Goal: Find specific page/section: Find specific page/section

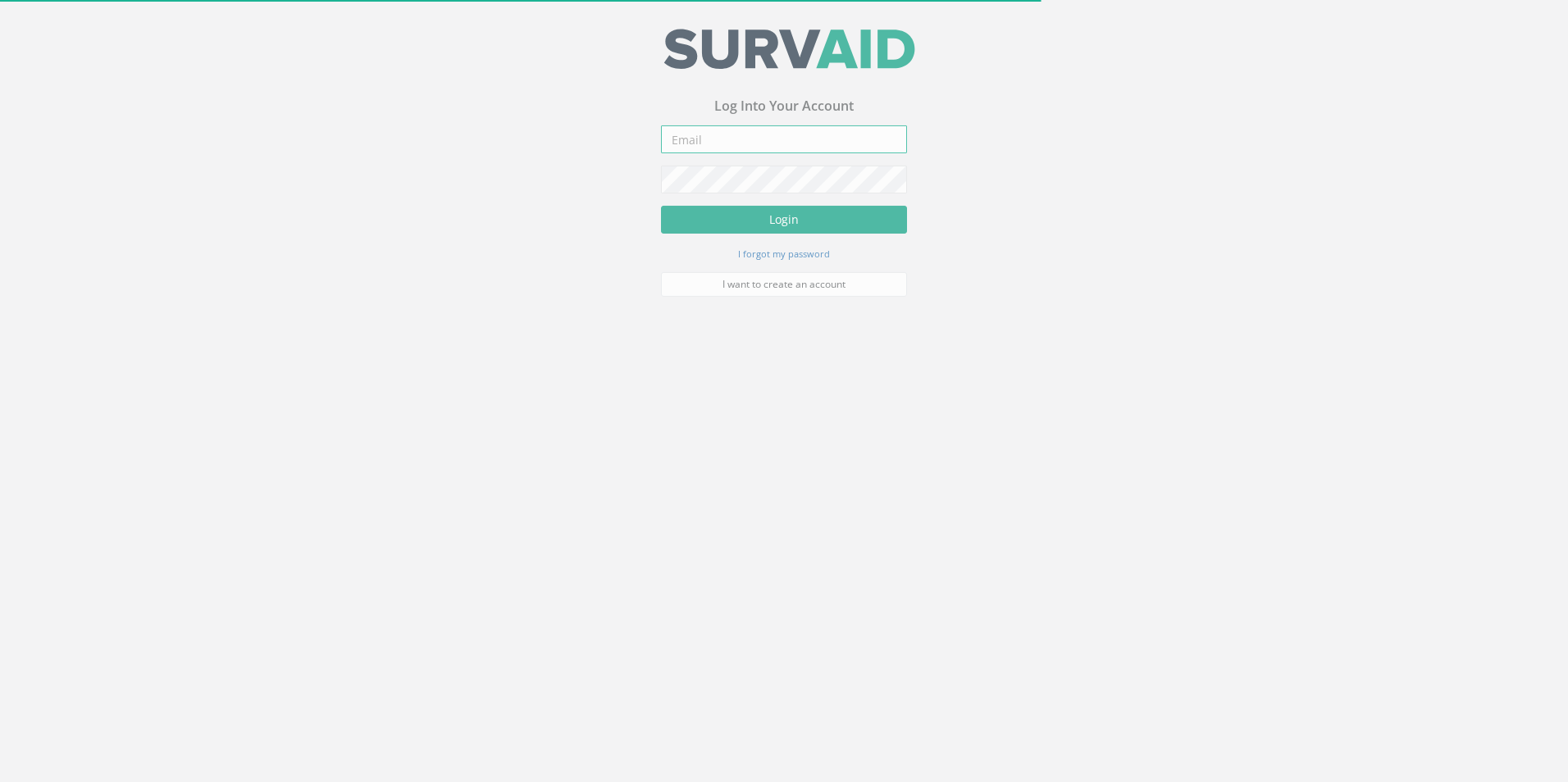
type input "[EMAIL_ADDRESS][DOMAIN_NAME]"
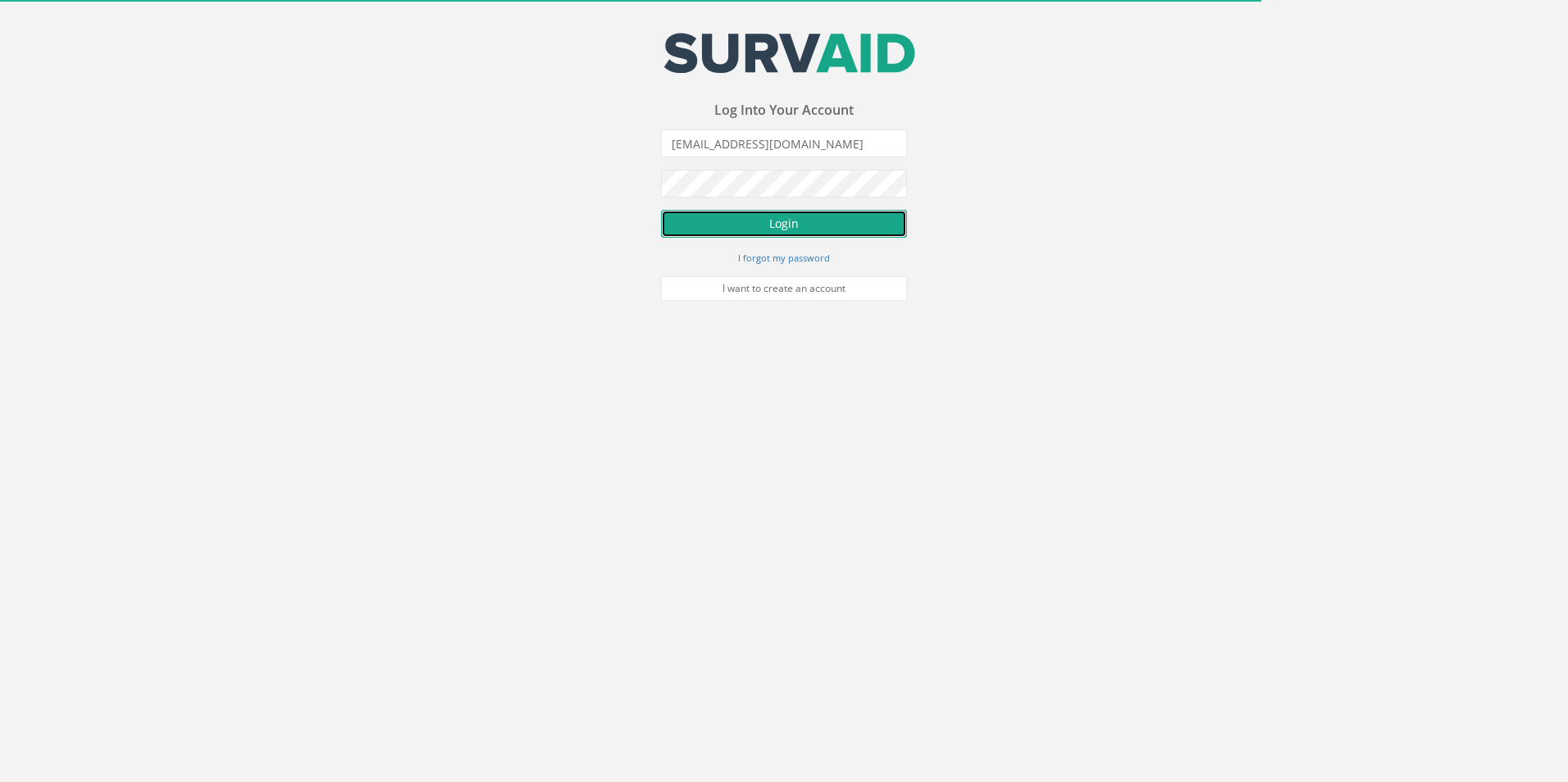
drag, startPoint x: 779, startPoint y: 230, endPoint x: 685, endPoint y: 227, distance: 94.0
click at [772, 230] on button "Login" at bounding box center [784, 224] width 246 height 28
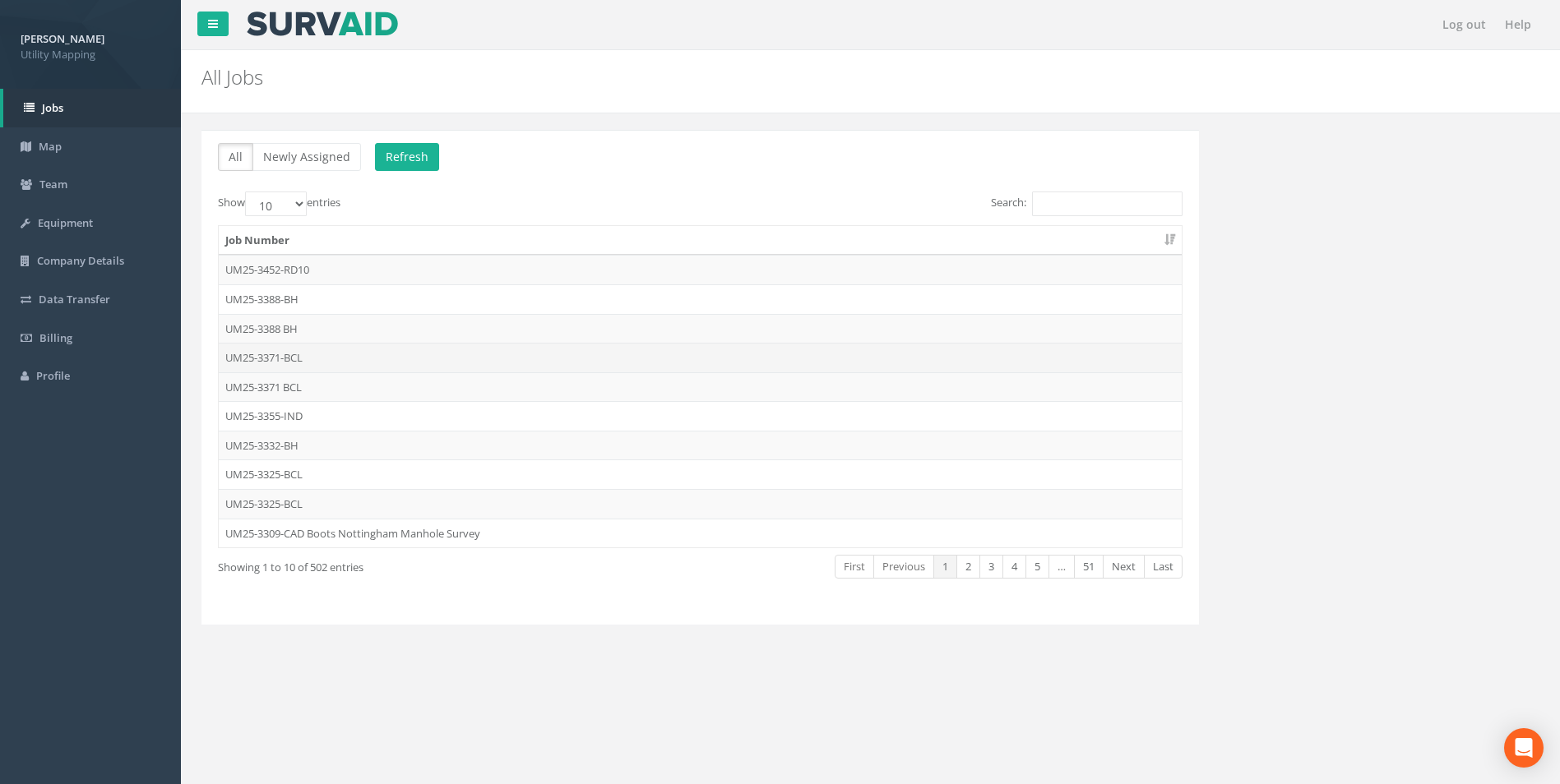
click at [287, 359] on td "UM25-3371-BCL" at bounding box center [699, 357] width 962 height 29
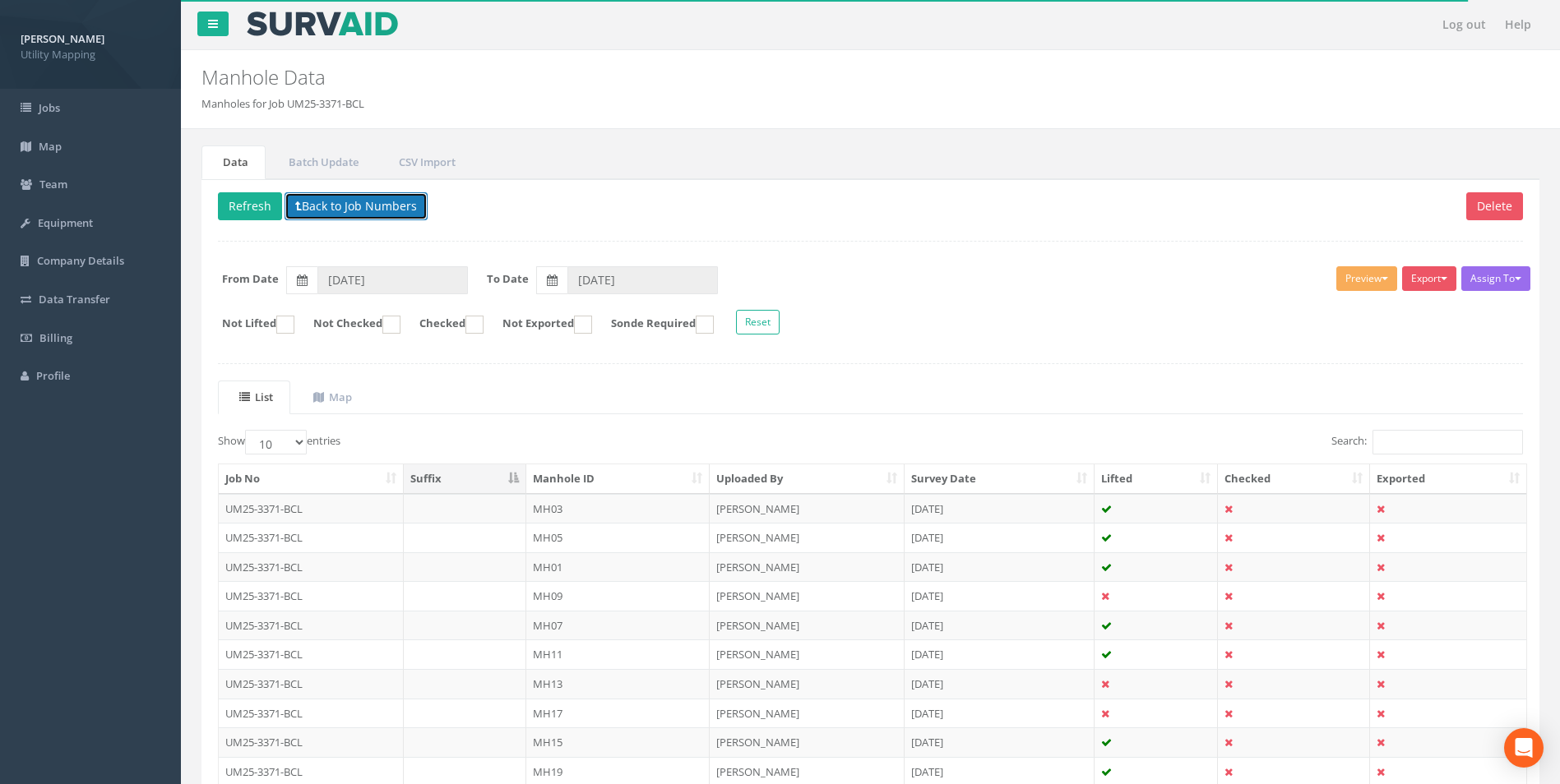
click at [353, 206] on button "Back to Job Numbers" at bounding box center [356, 206] width 143 height 28
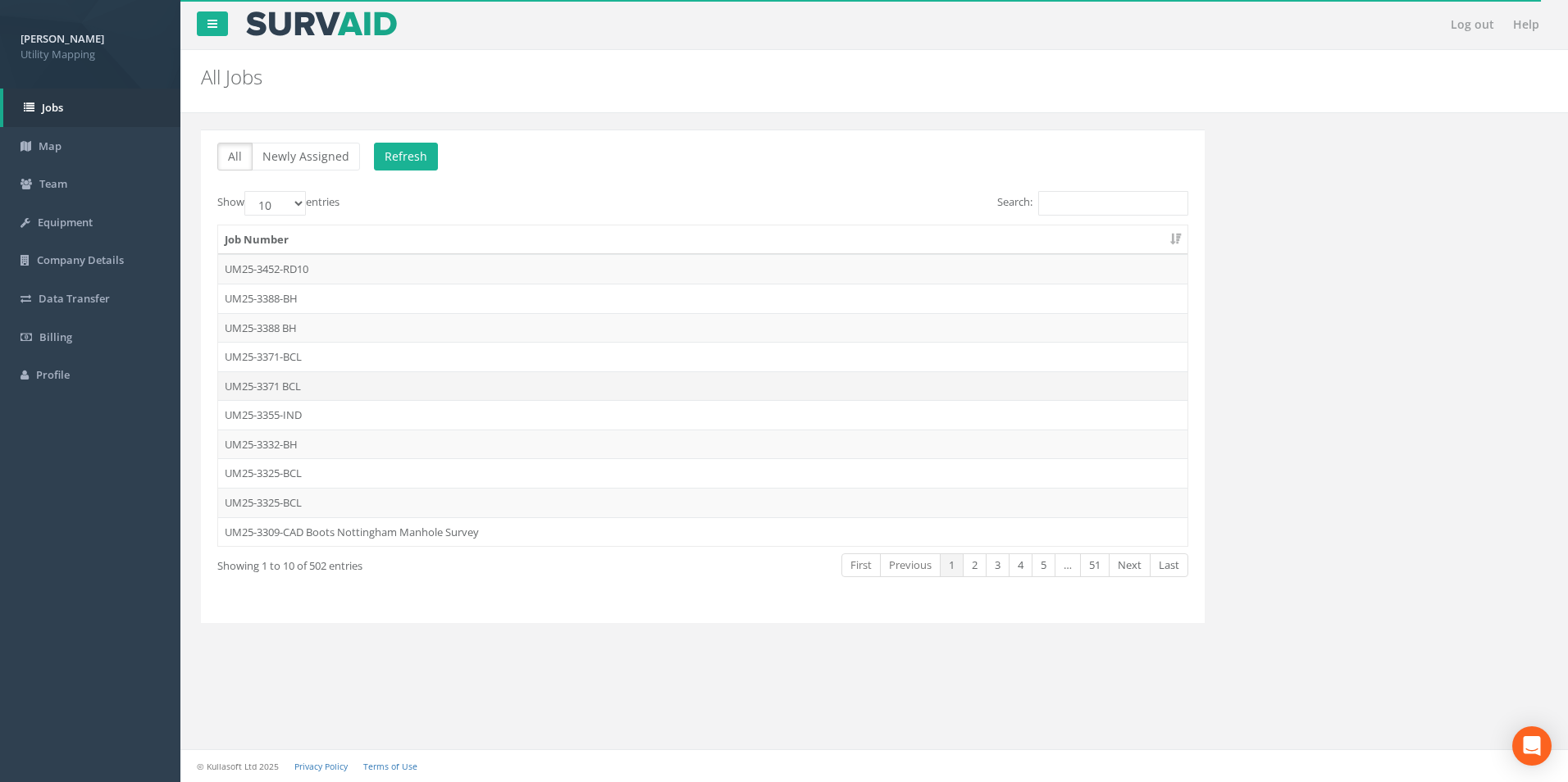
click at [281, 383] on td "UM25-3371 BCL" at bounding box center [702, 385] width 969 height 29
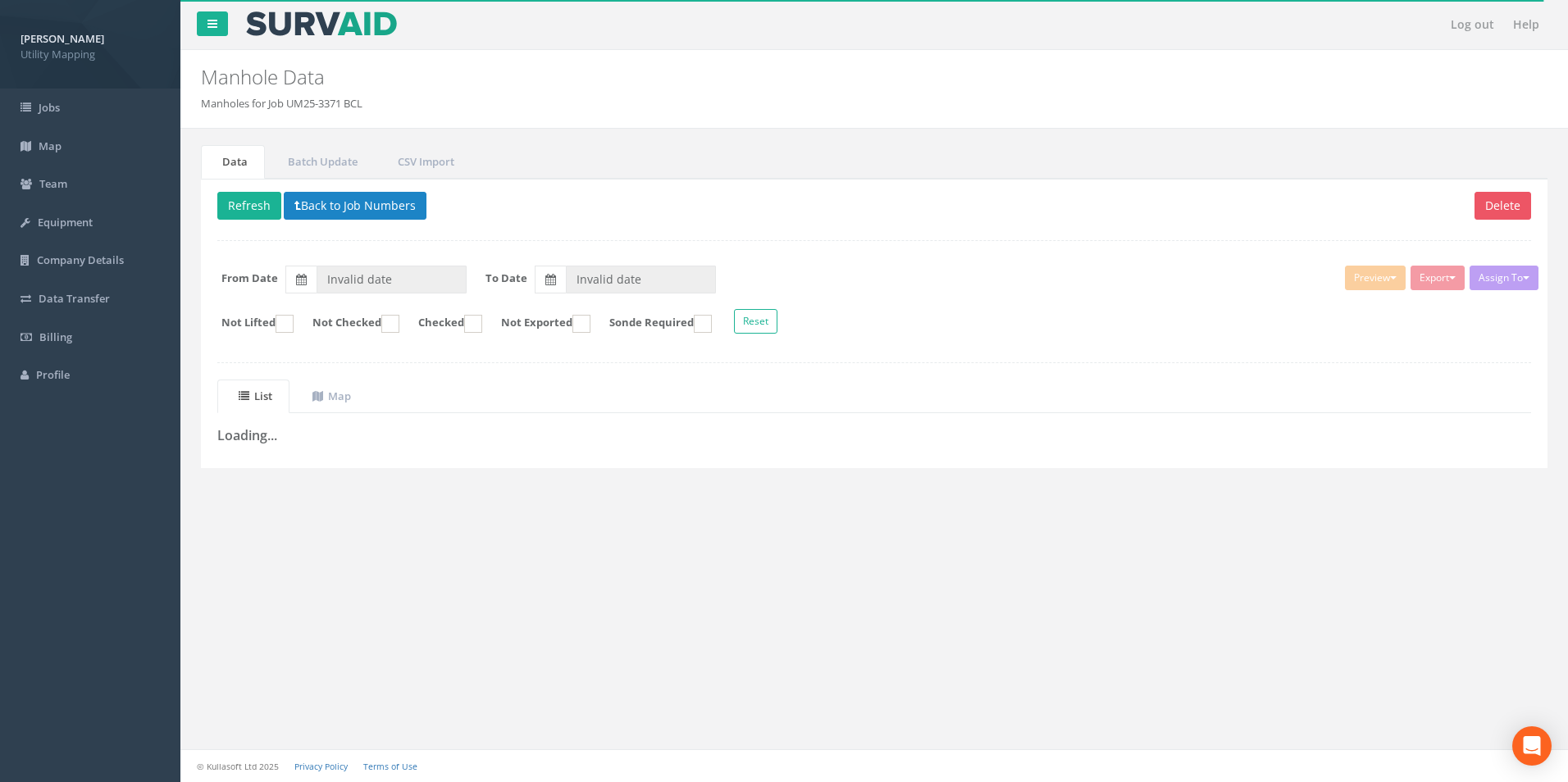
type input "[DATE]"
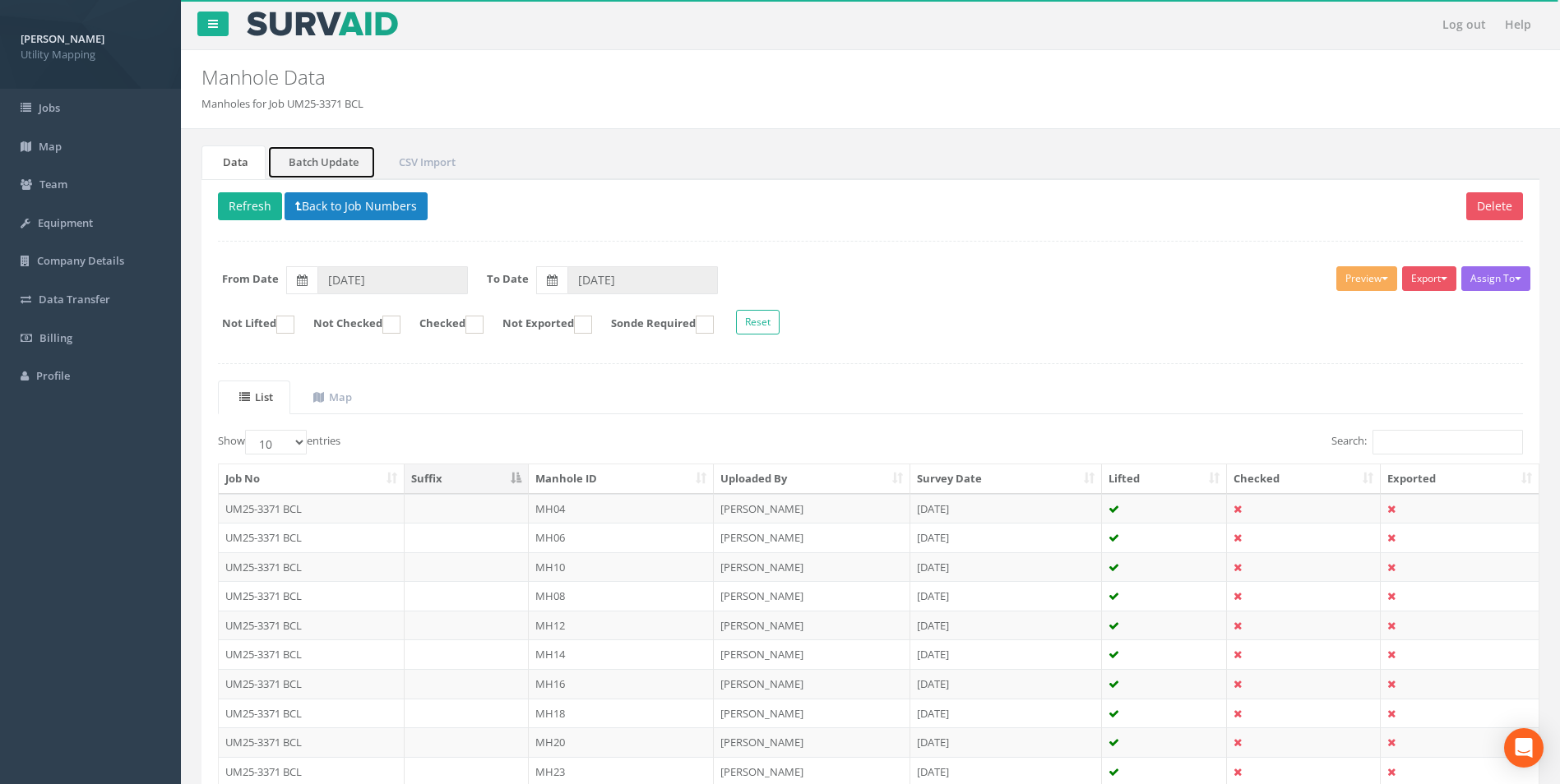
click at [325, 164] on link "Batch Update" at bounding box center [320, 162] width 108 height 34
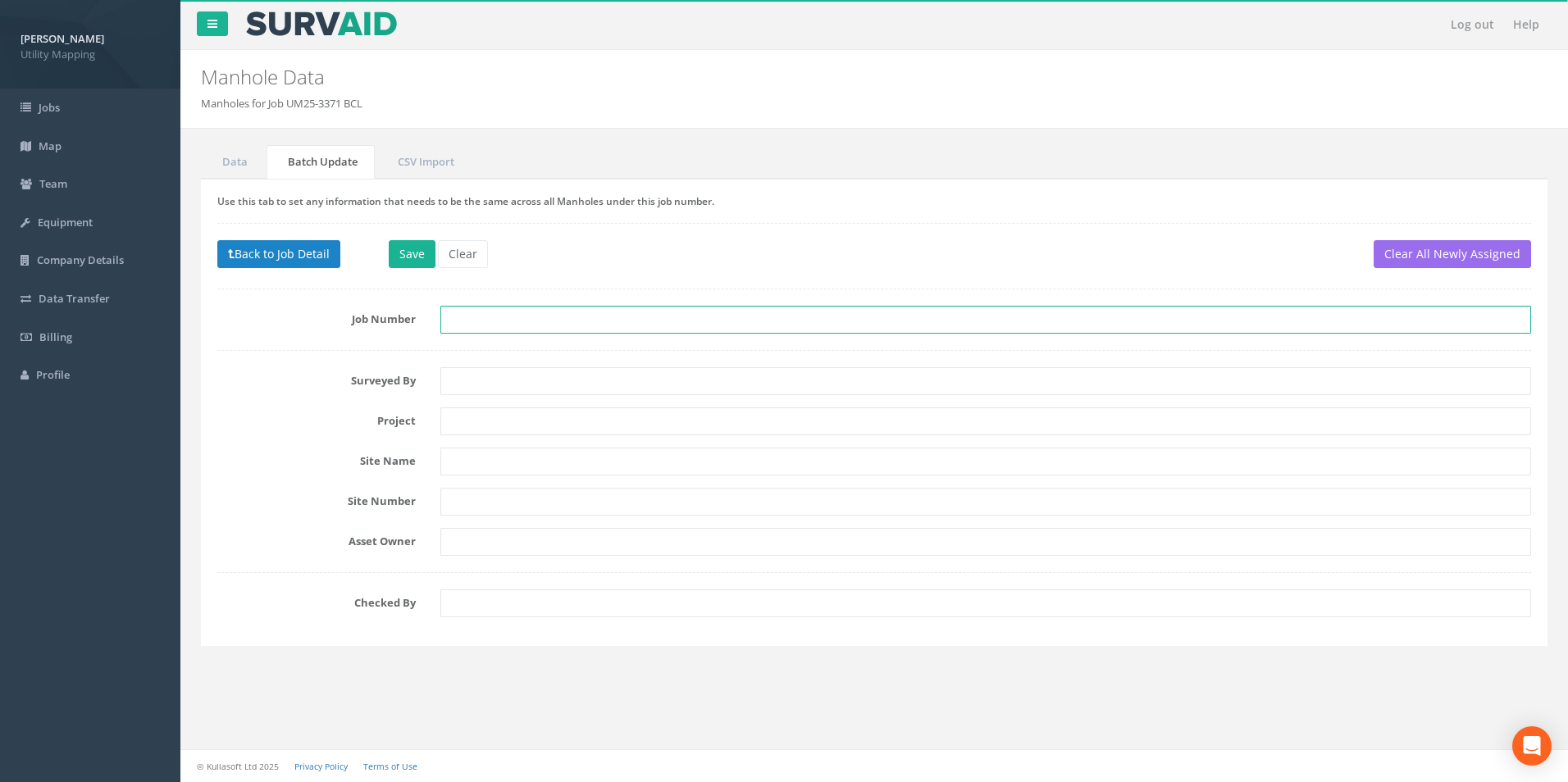
click at [503, 322] on input "text" at bounding box center [985, 320] width 1090 height 28
type input "UM25-3371-BCL"
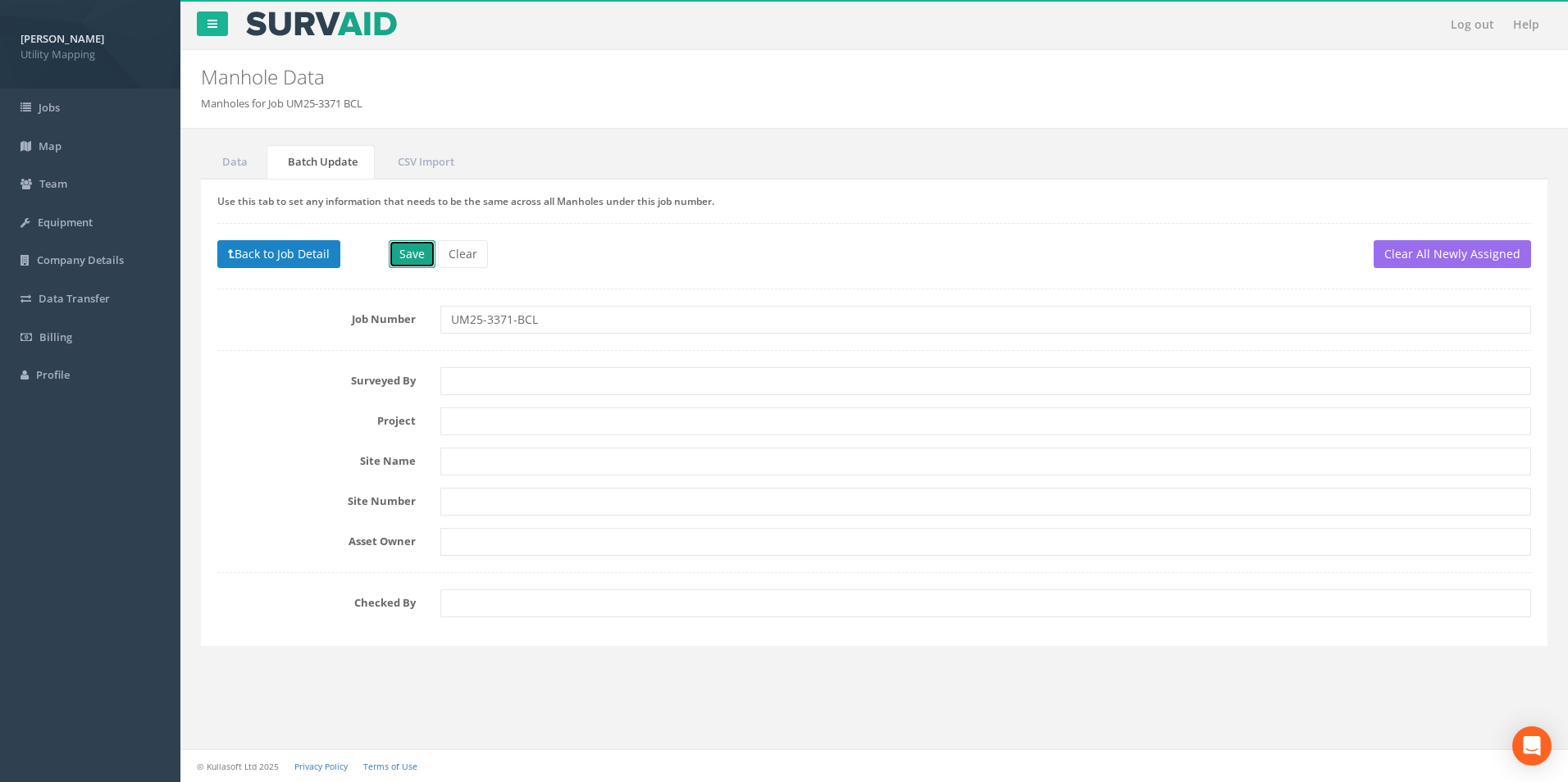
click at [417, 260] on button "Save" at bounding box center [412, 255] width 47 height 28
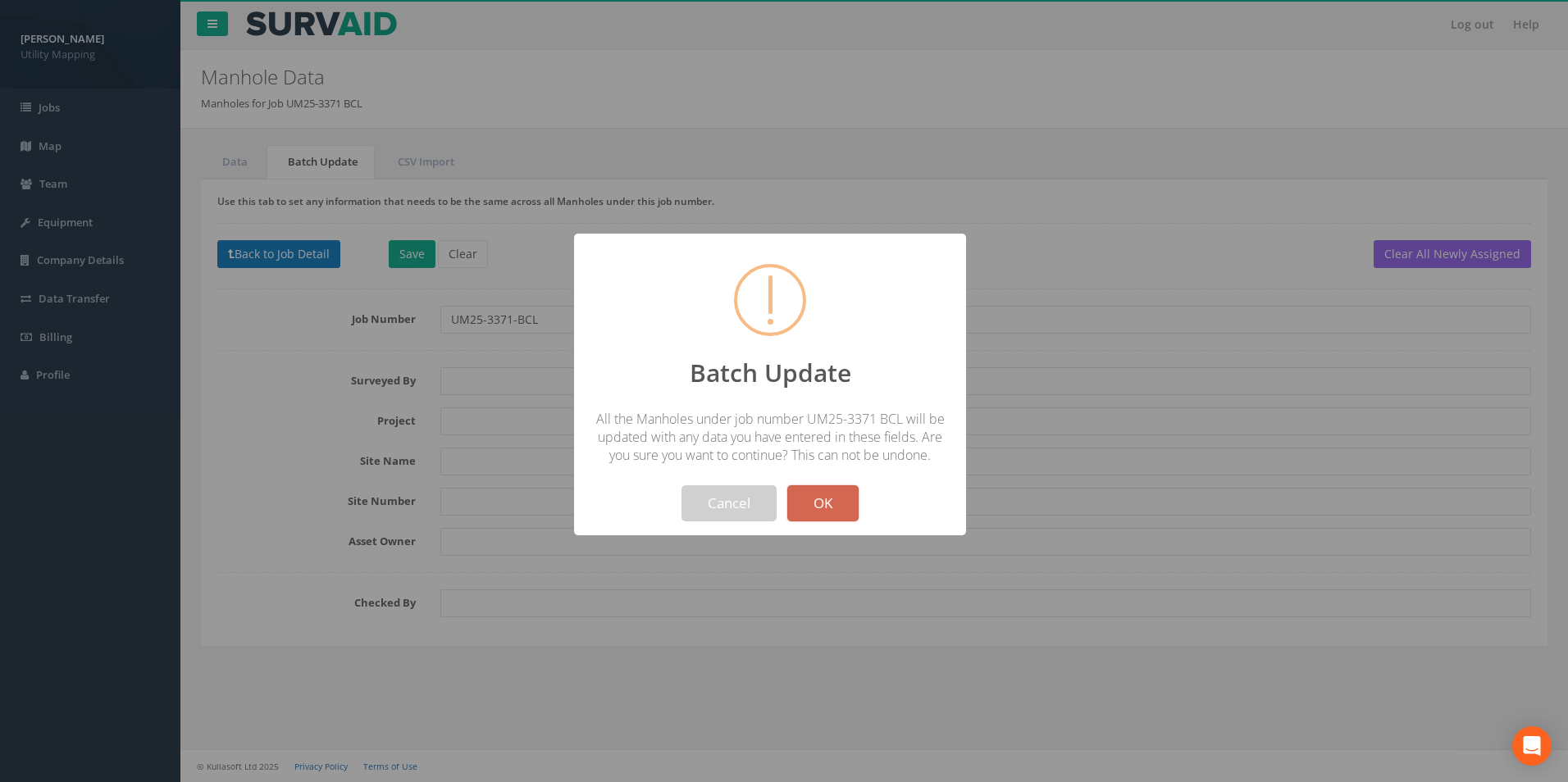
click at [840, 506] on button "OK" at bounding box center [823, 503] width 71 height 36
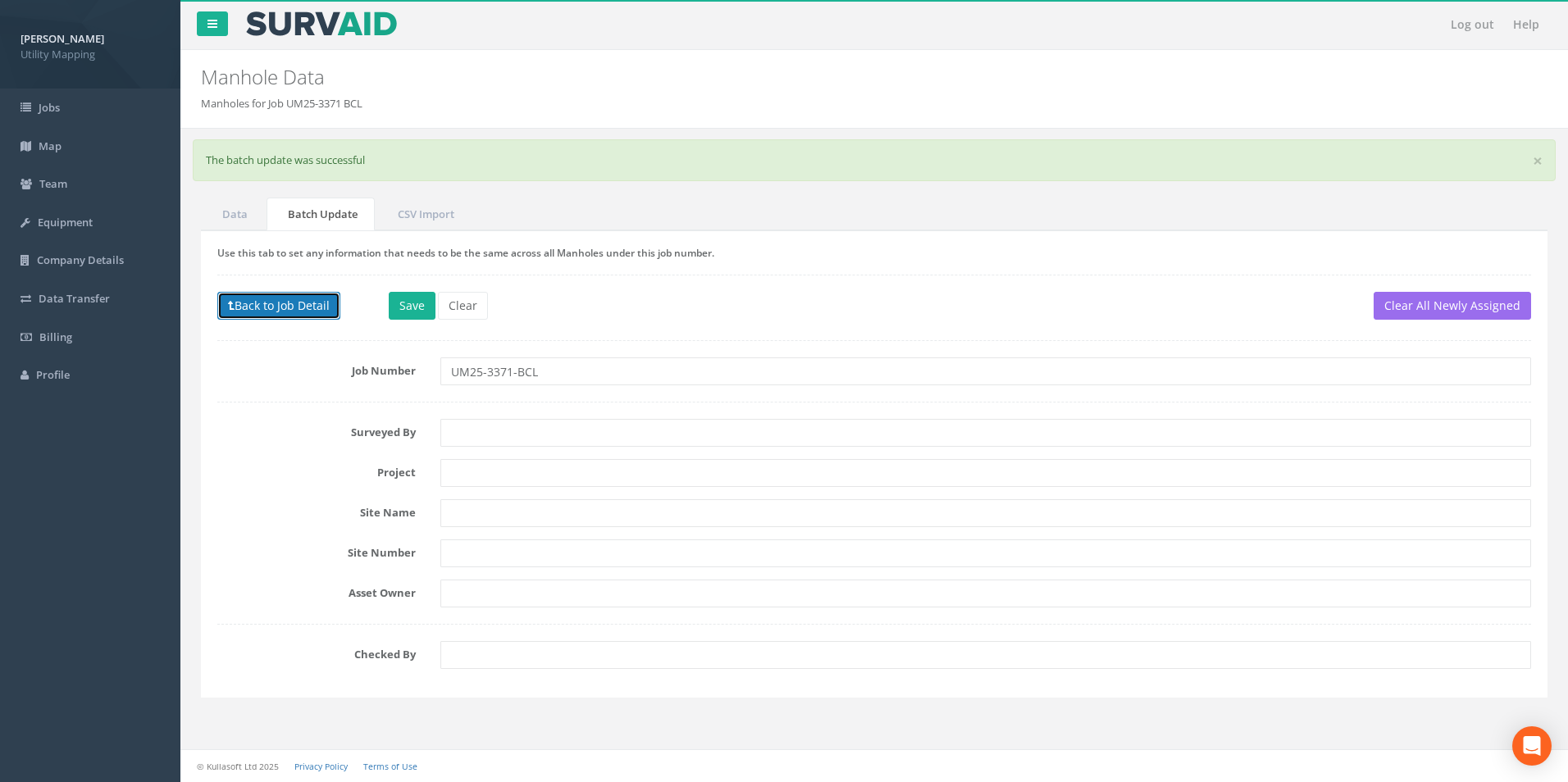
click at [259, 309] on button "Back to Job Detail" at bounding box center [278, 306] width 123 height 28
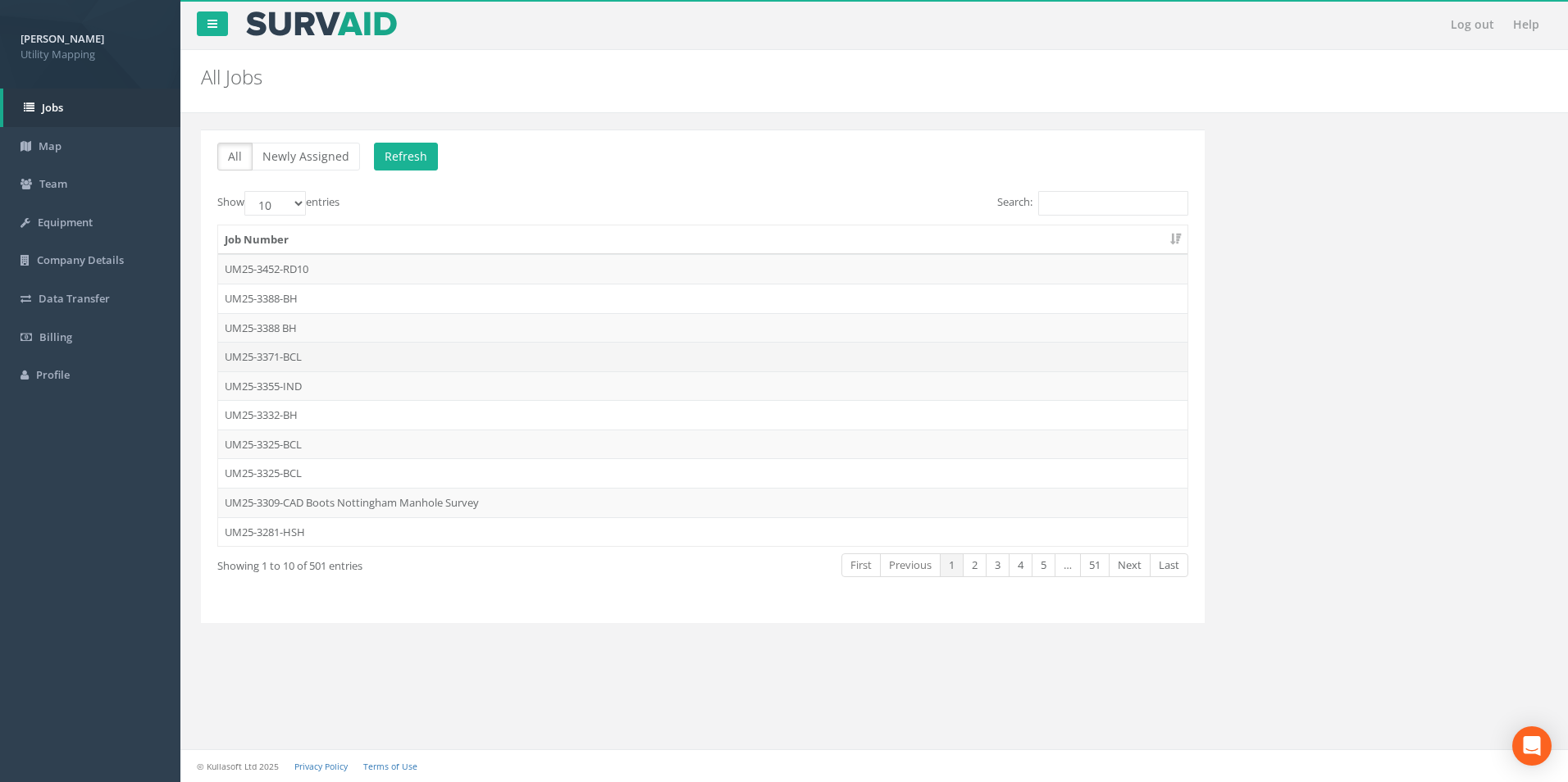
click at [273, 357] on td "UM25-3371-BCL" at bounding box center [702, 356] width 969 height 29
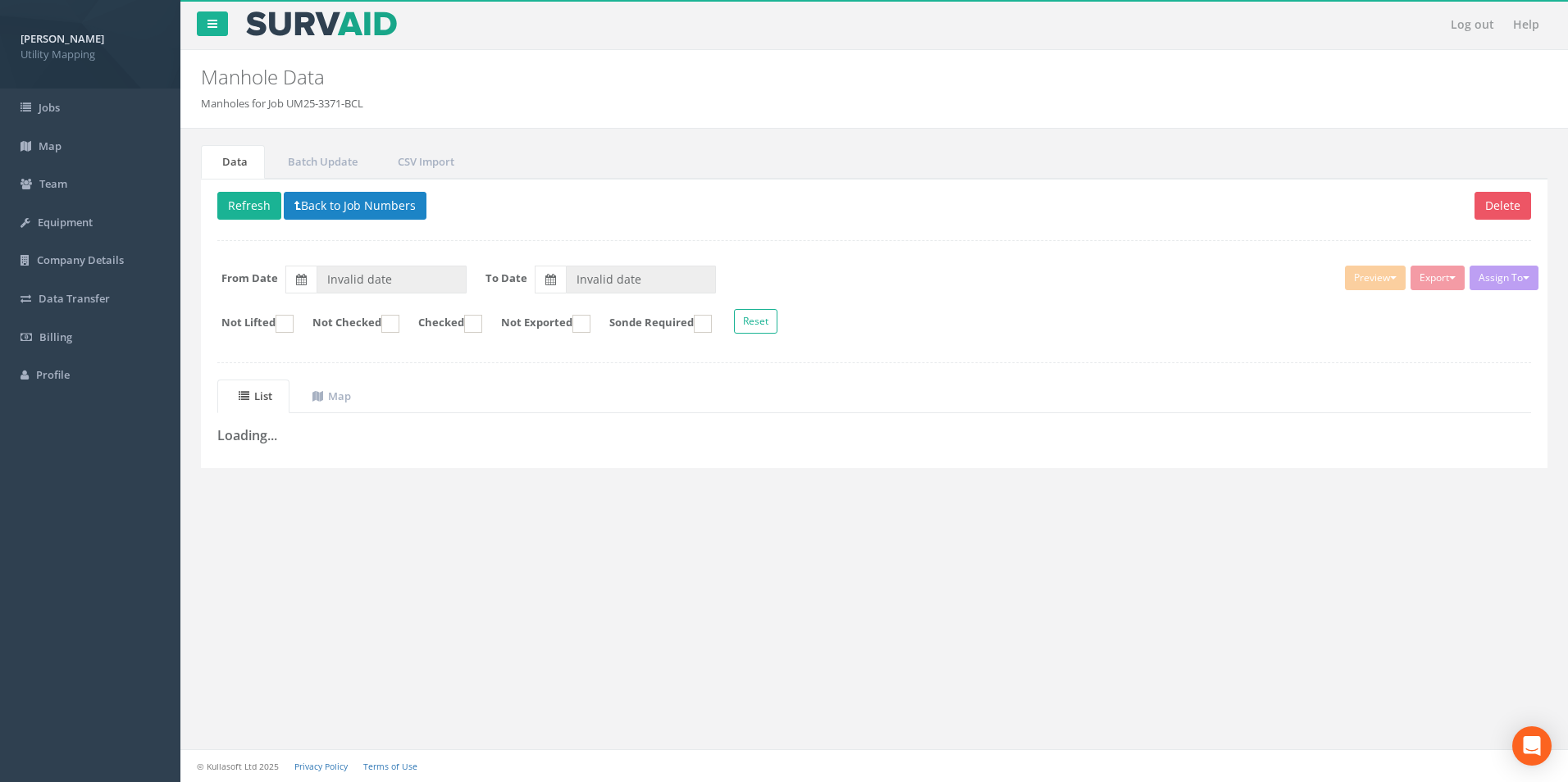
type input "[DATE]"
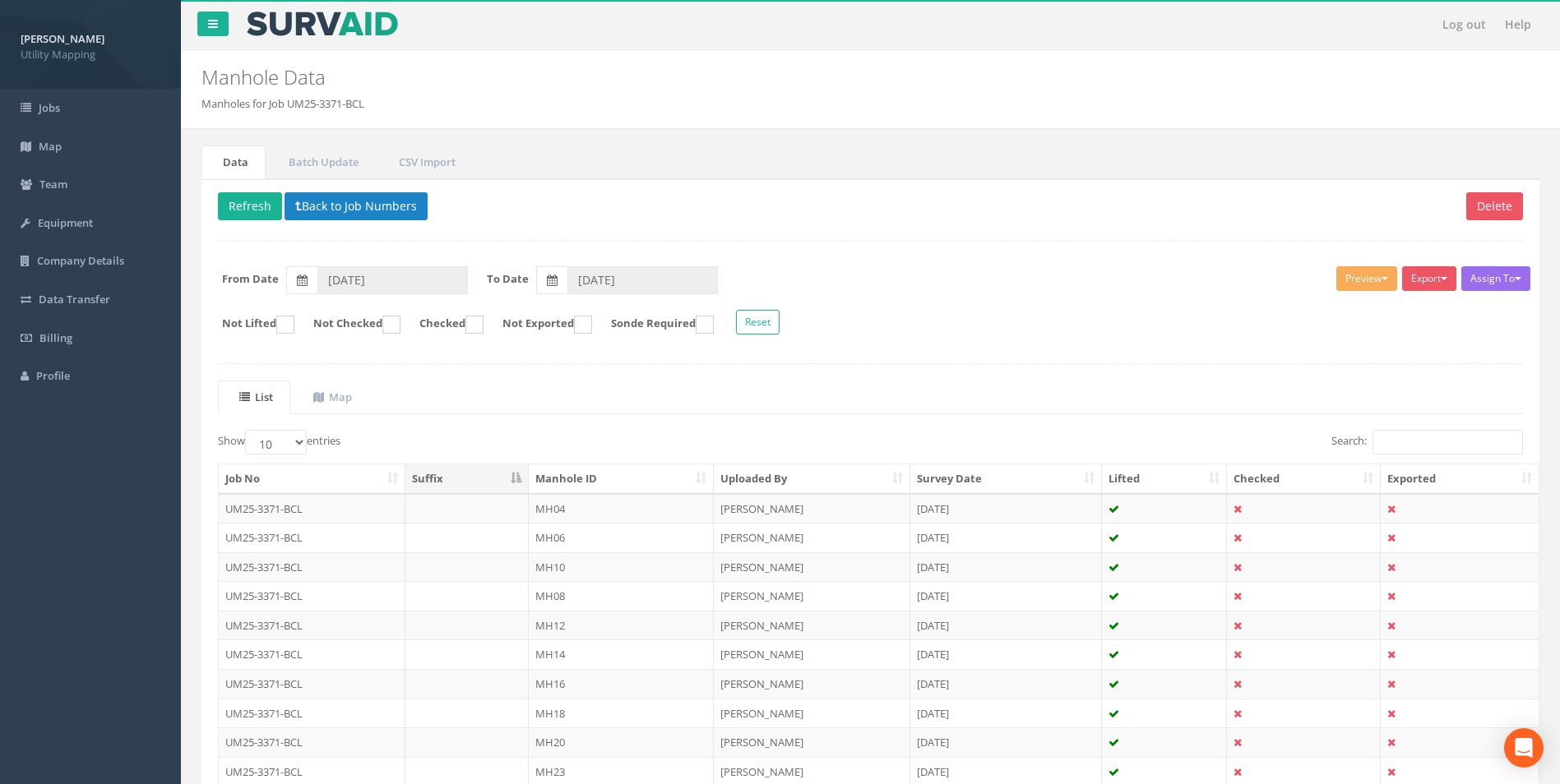
click at [596, 477] on th "Manhole ID" at bounding box center [621, 479] width 185 height 29
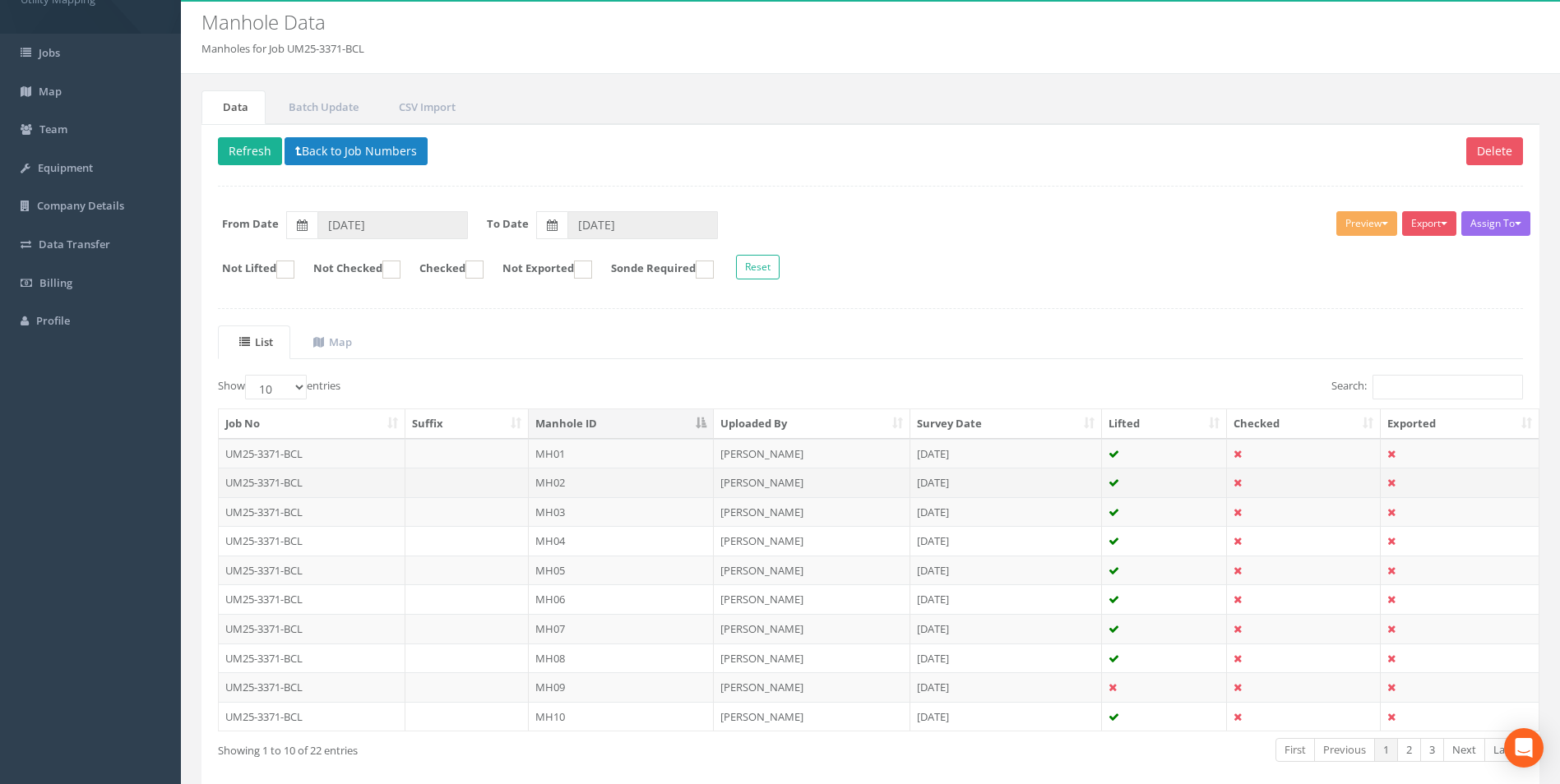
scroll to position [132, 0]
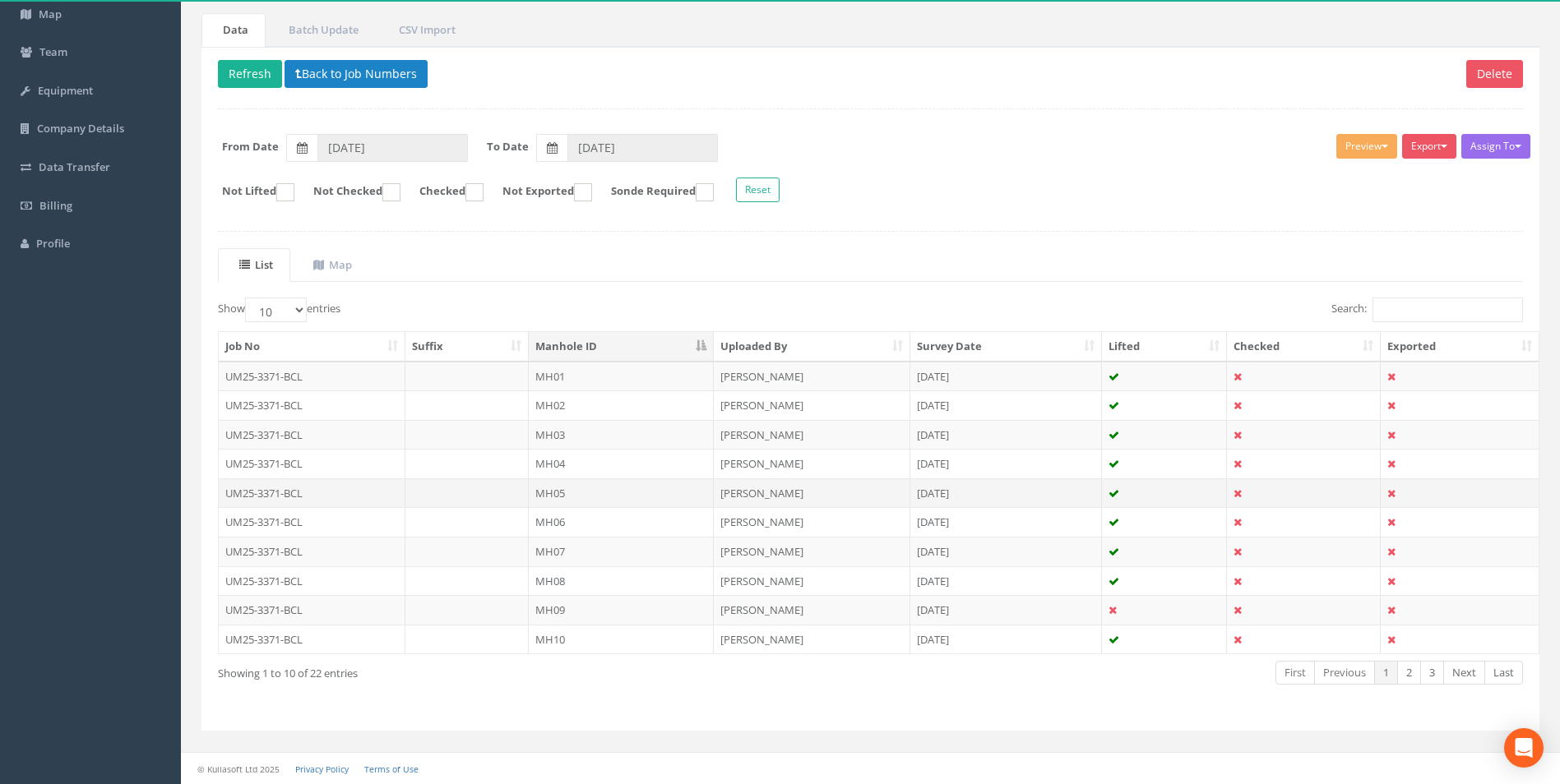
click at [504, 498] on td at bounding box center [468, 493] width 124 height 29
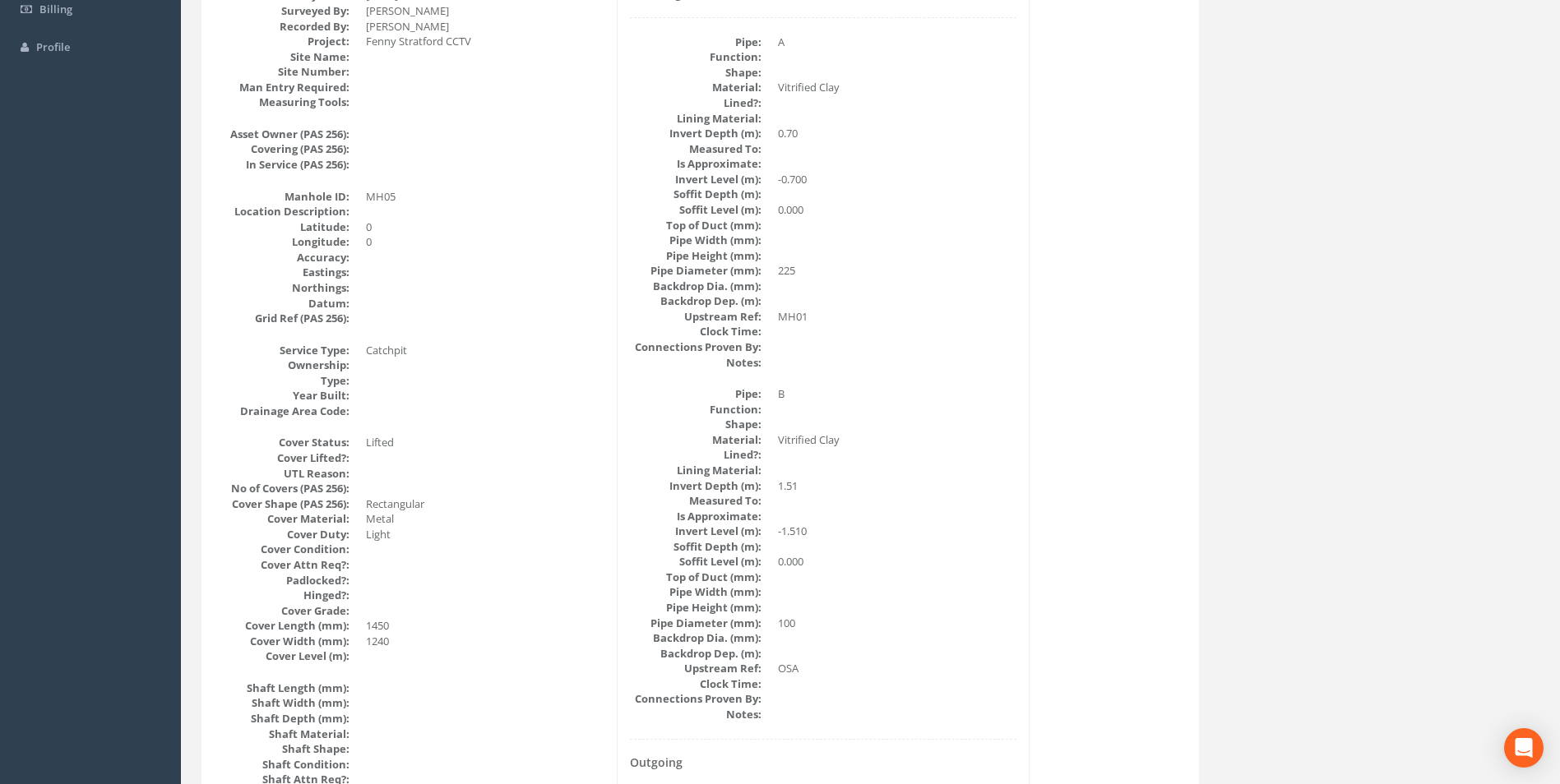
scroll to position [0, 0]
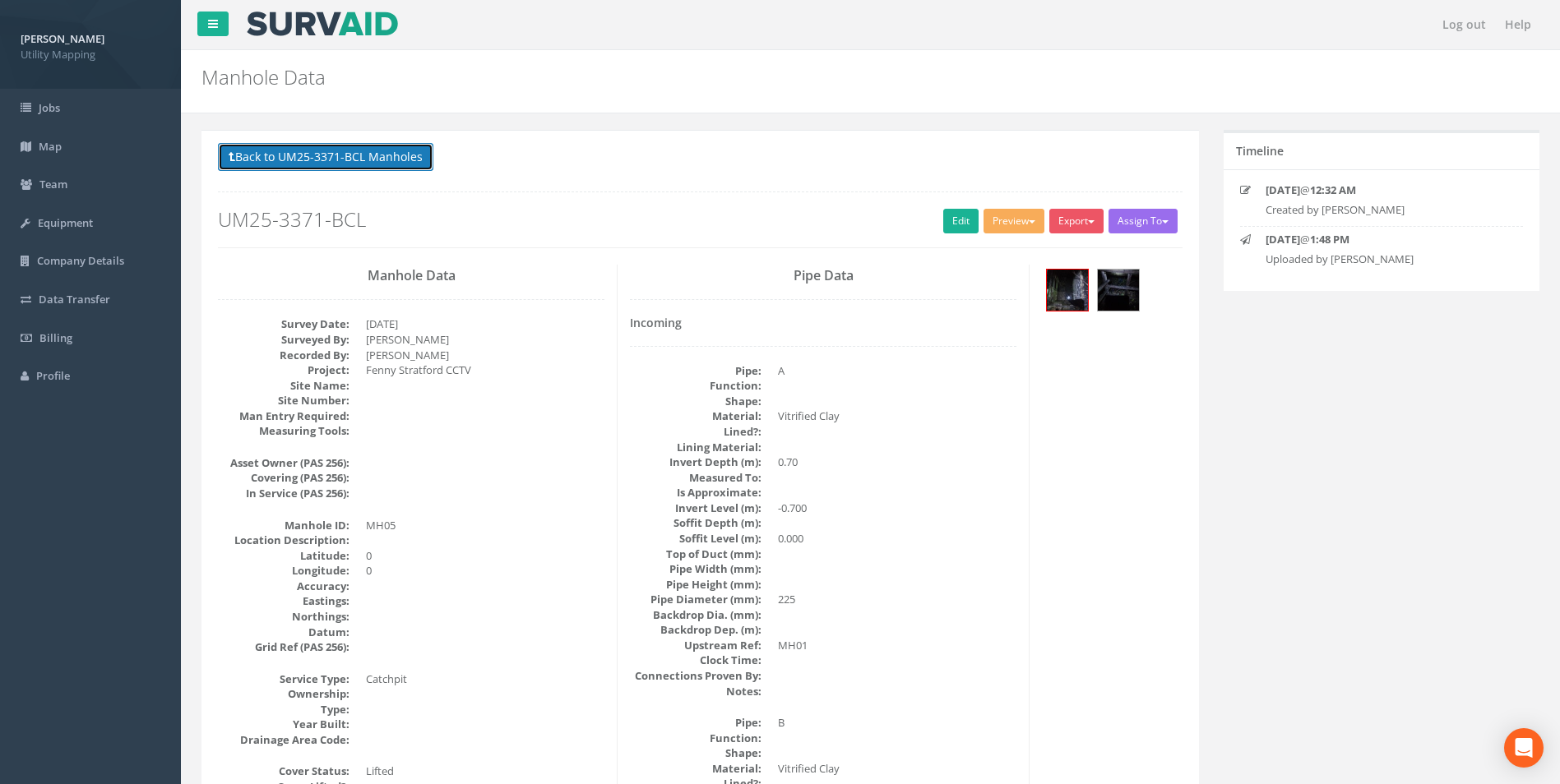
click at [326, 154] on button "Back to UM25-3371-BCL Manholes" at bounding box center [325, 157] width 216 height 28
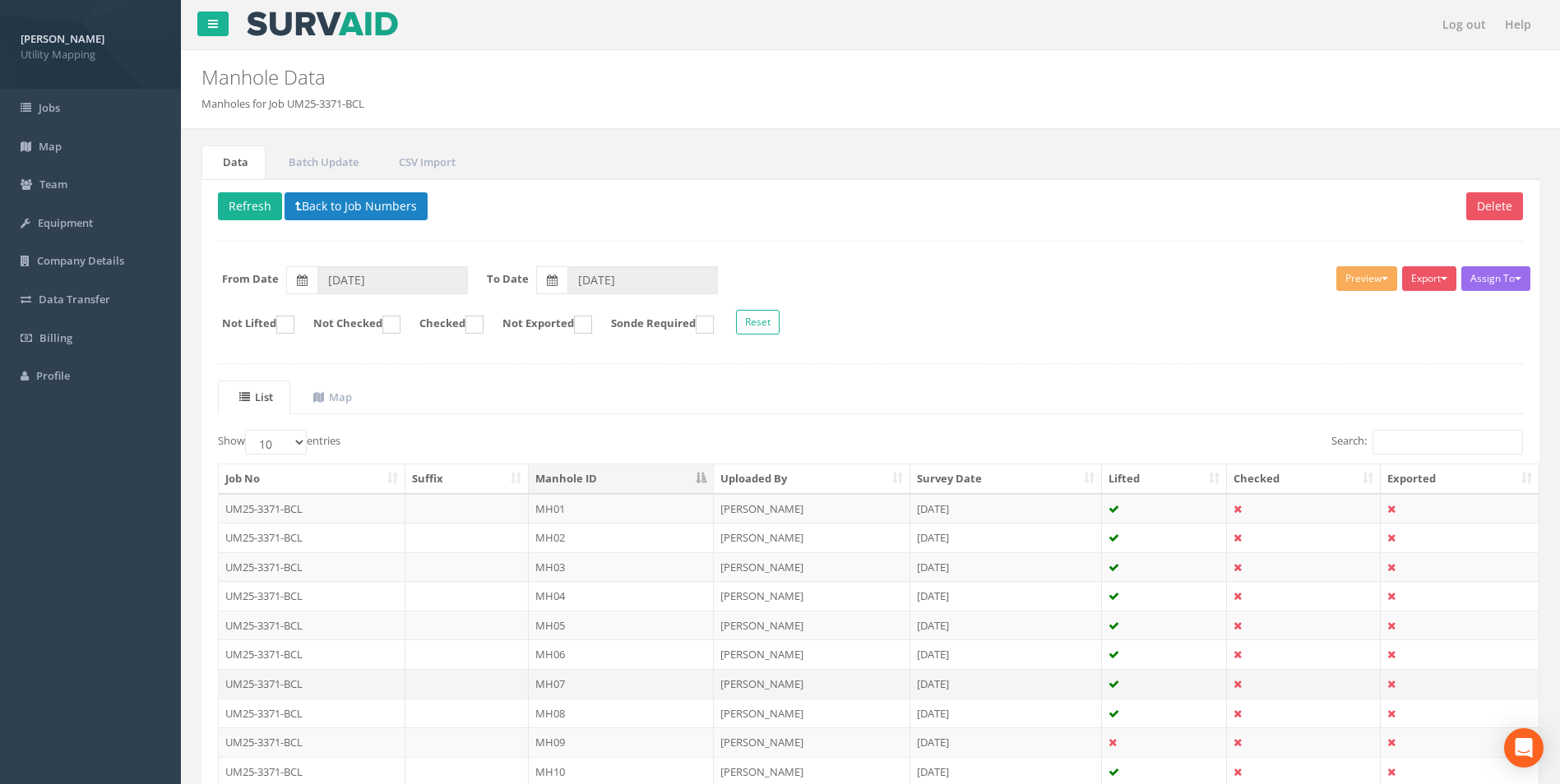
click at [550, 687] on td "MH07" at bounding box center [621, 683] width 185 height 29
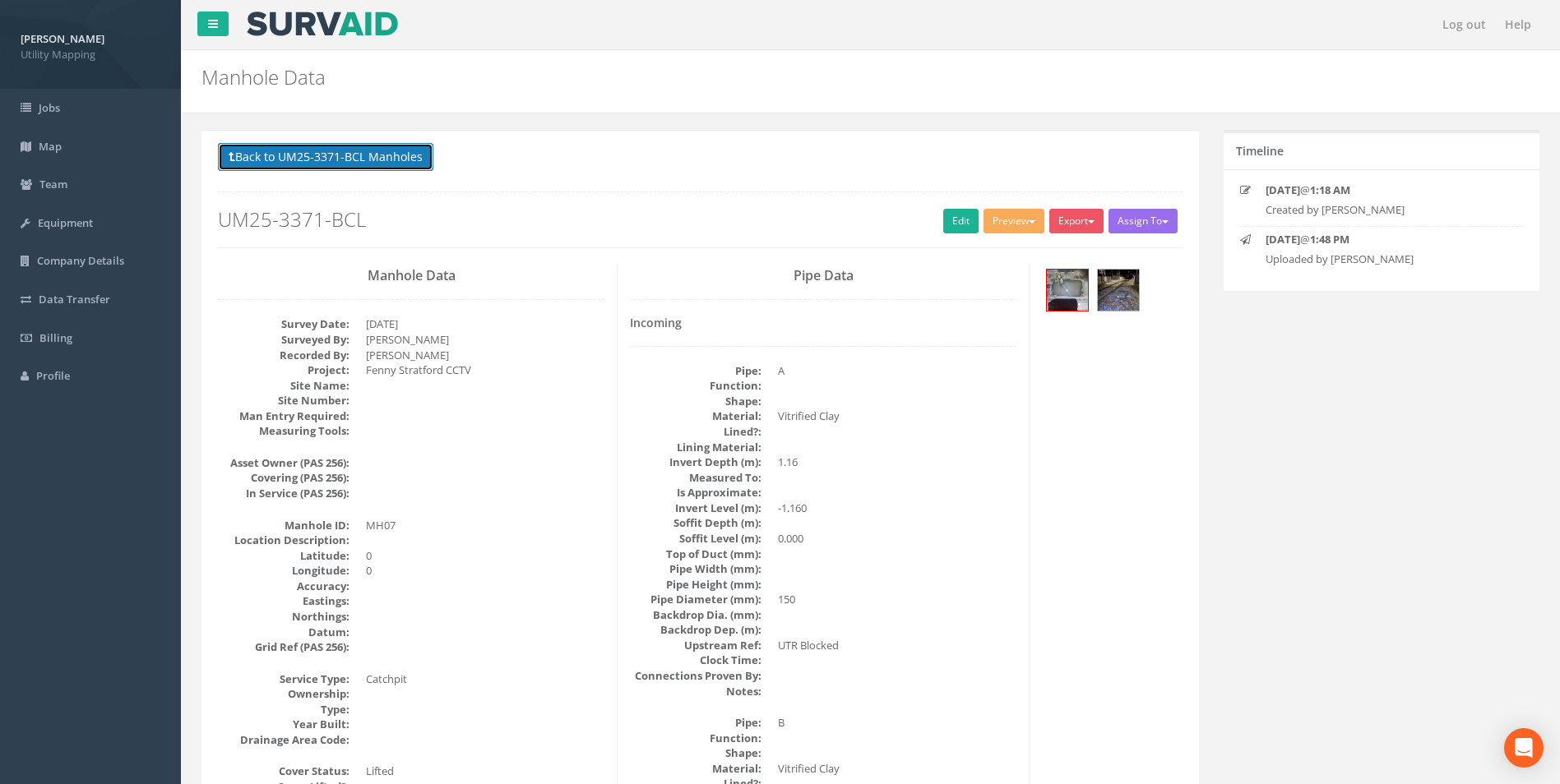
click at [304, 155] on button "Back to UM25-3371-BCL Manholes" at bounding box center [325, 157] width 216 height 28
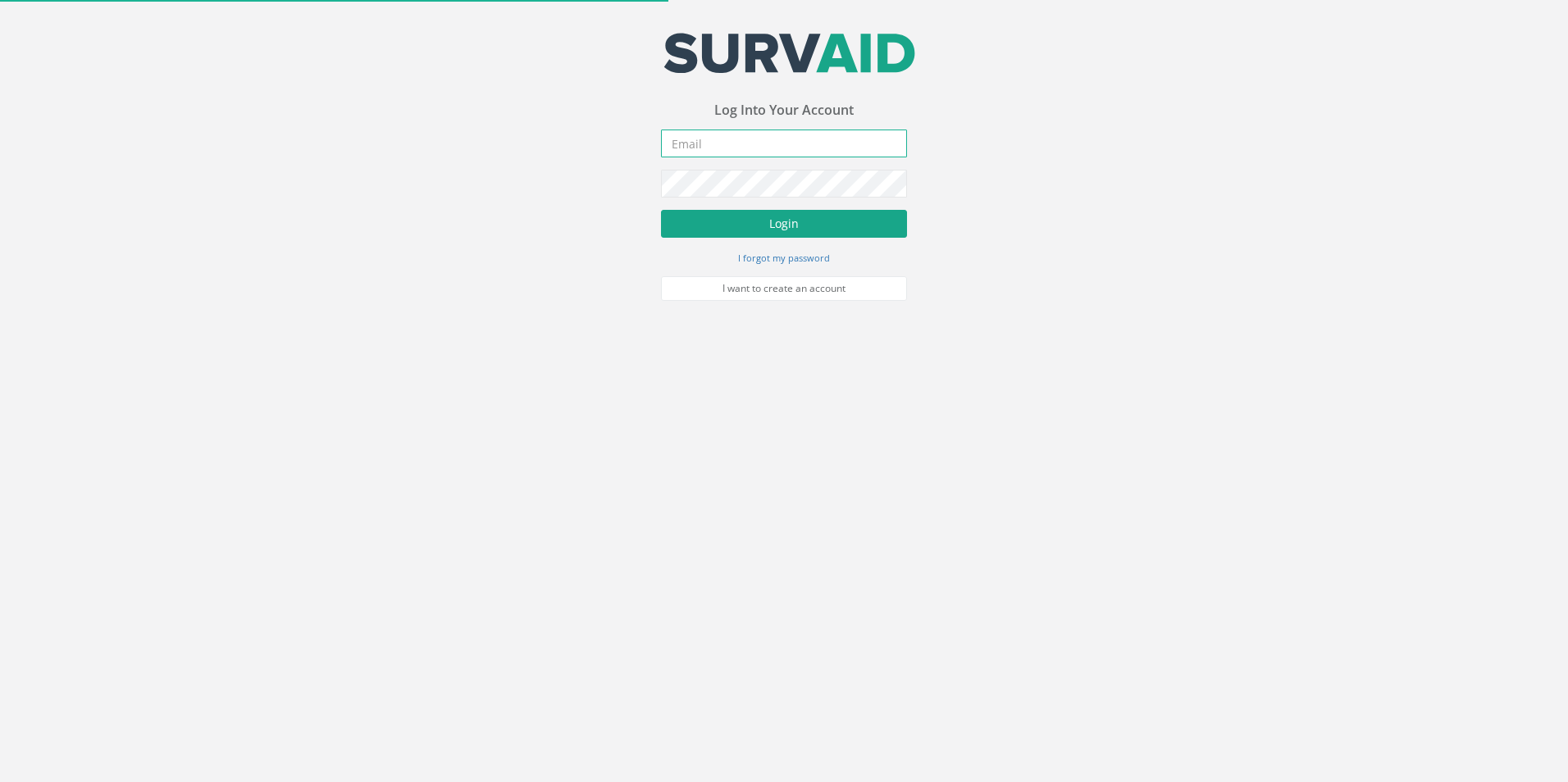
type input "[EMAIL_ADDRESS][DOMAIN_NAME]"
click at [813, 226] on button "Login" at bounding box center [784, 224] width 246 height 28
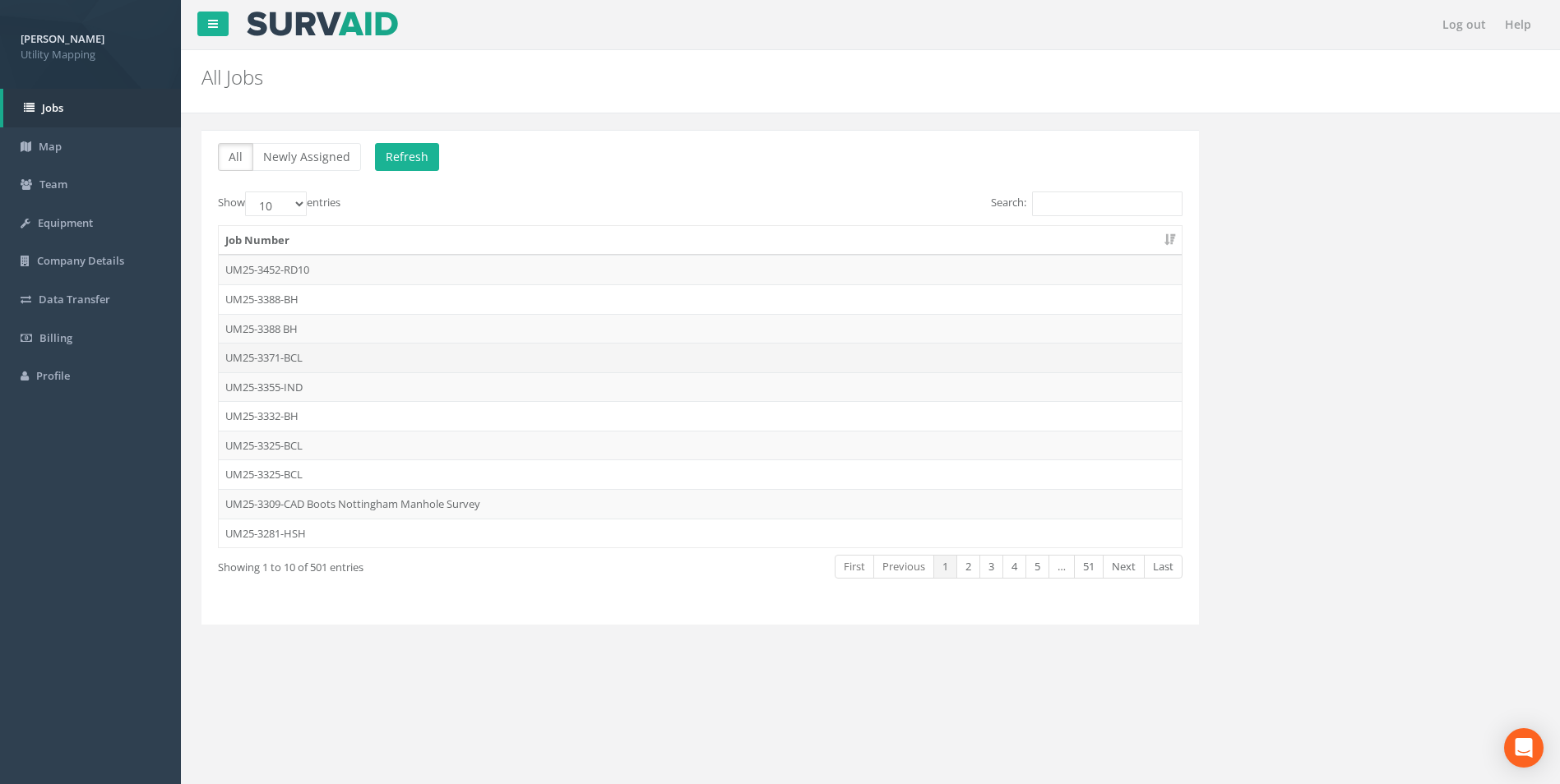
click at [269, 350] on td "UM25-3371-BCL" at bounding box center [699, 357] width 962 height 29
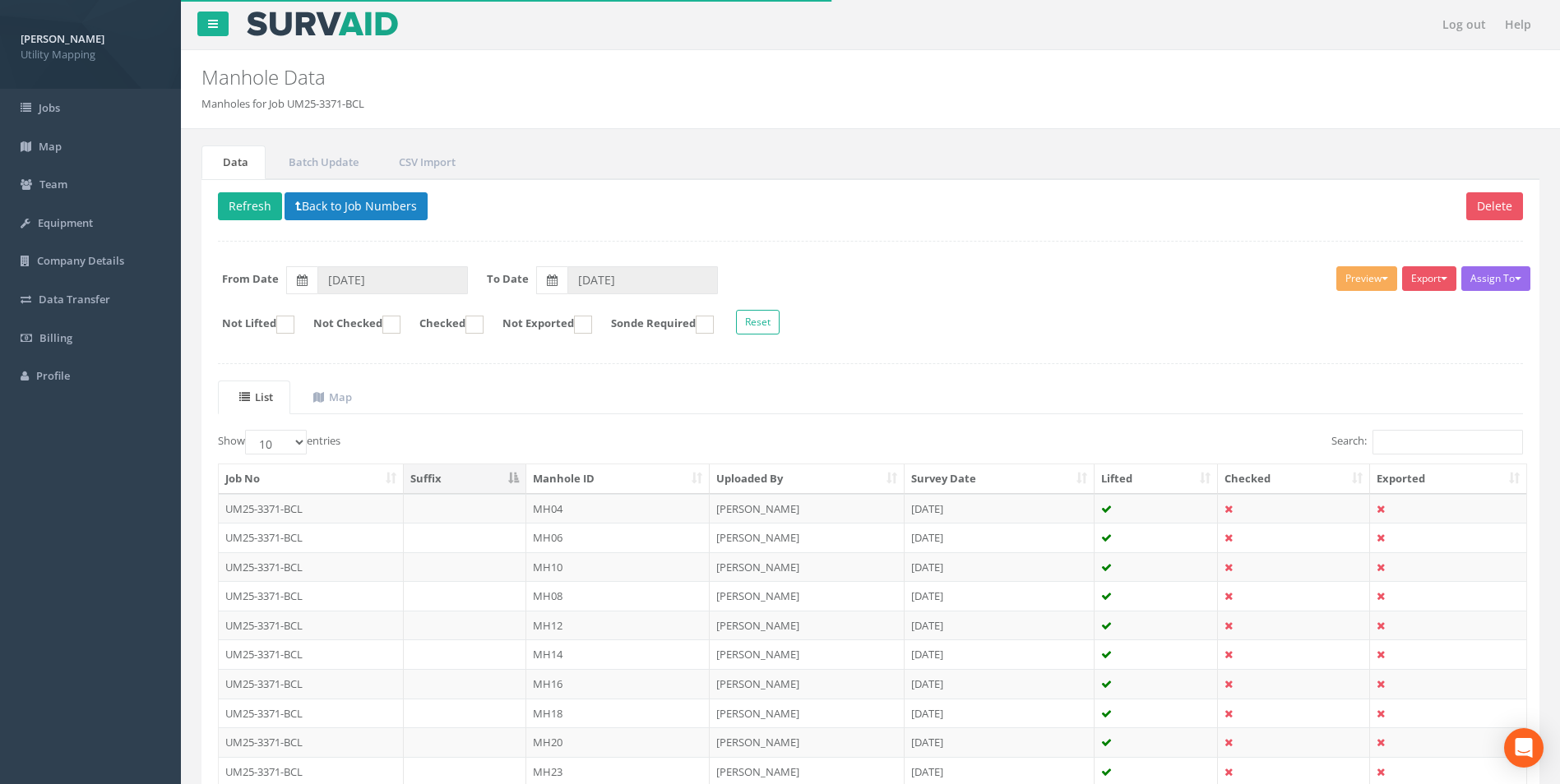
click at [584, 472] on th "Manhole ID" at bounding box center [617, 479] width 184 height 29
click at [551, 687] on td "MH07" at bounding box center [617, 683] width 184 height 29
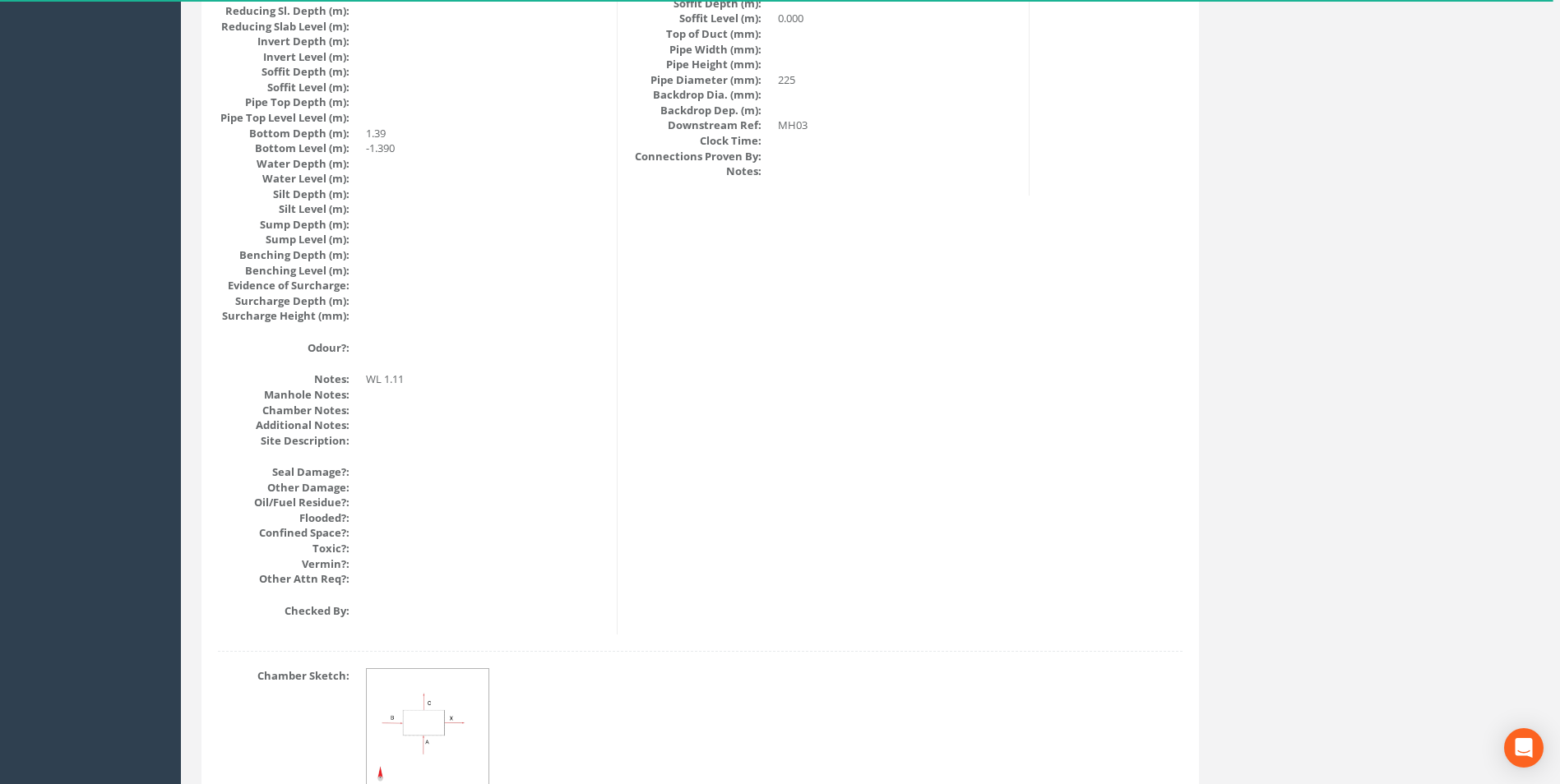
scroll to position [1751, 0]
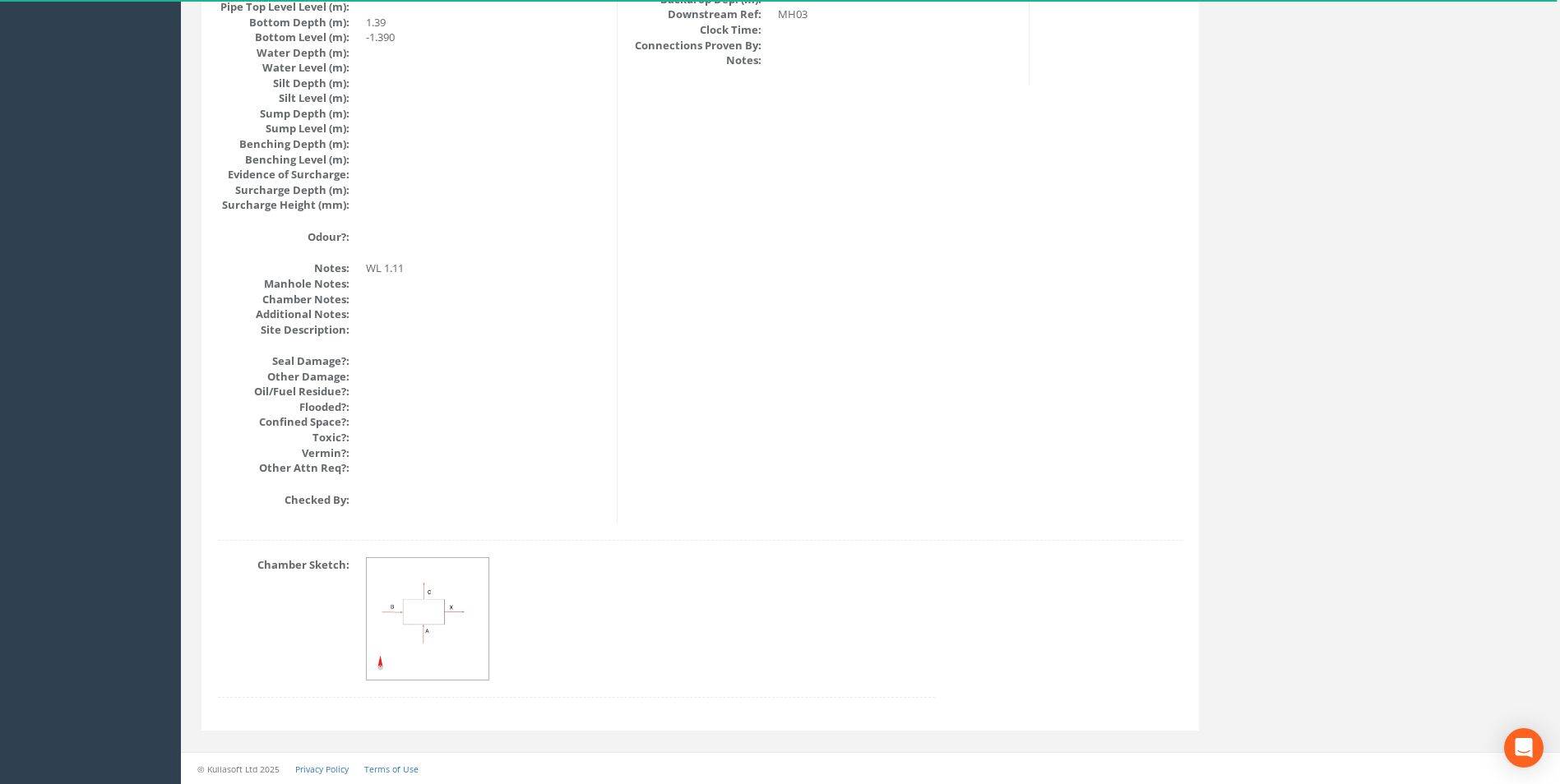
click at [406, 614] on img at bounding box center [428, 619] width 123 height 123
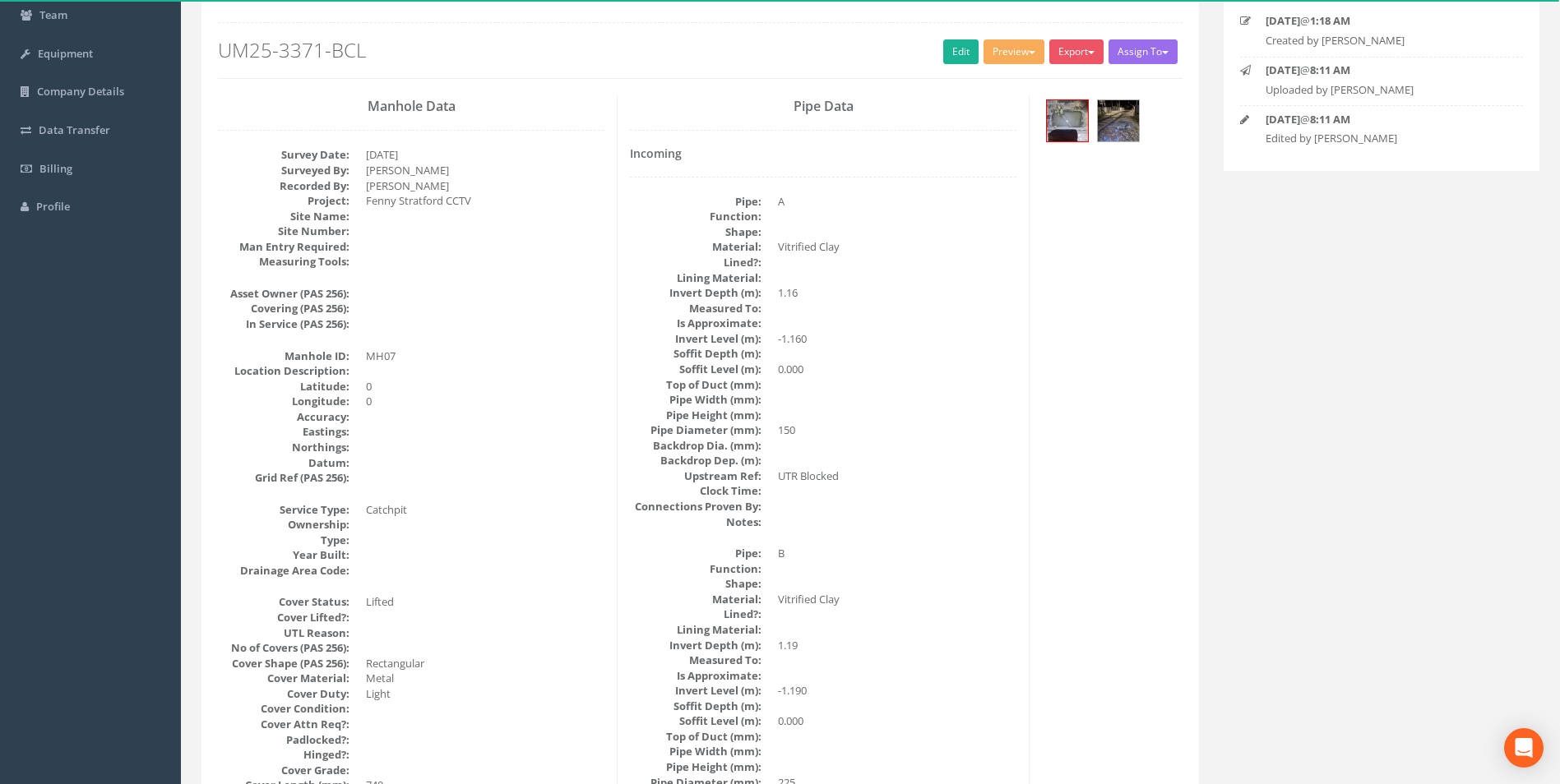
scroll to position [0, 0]
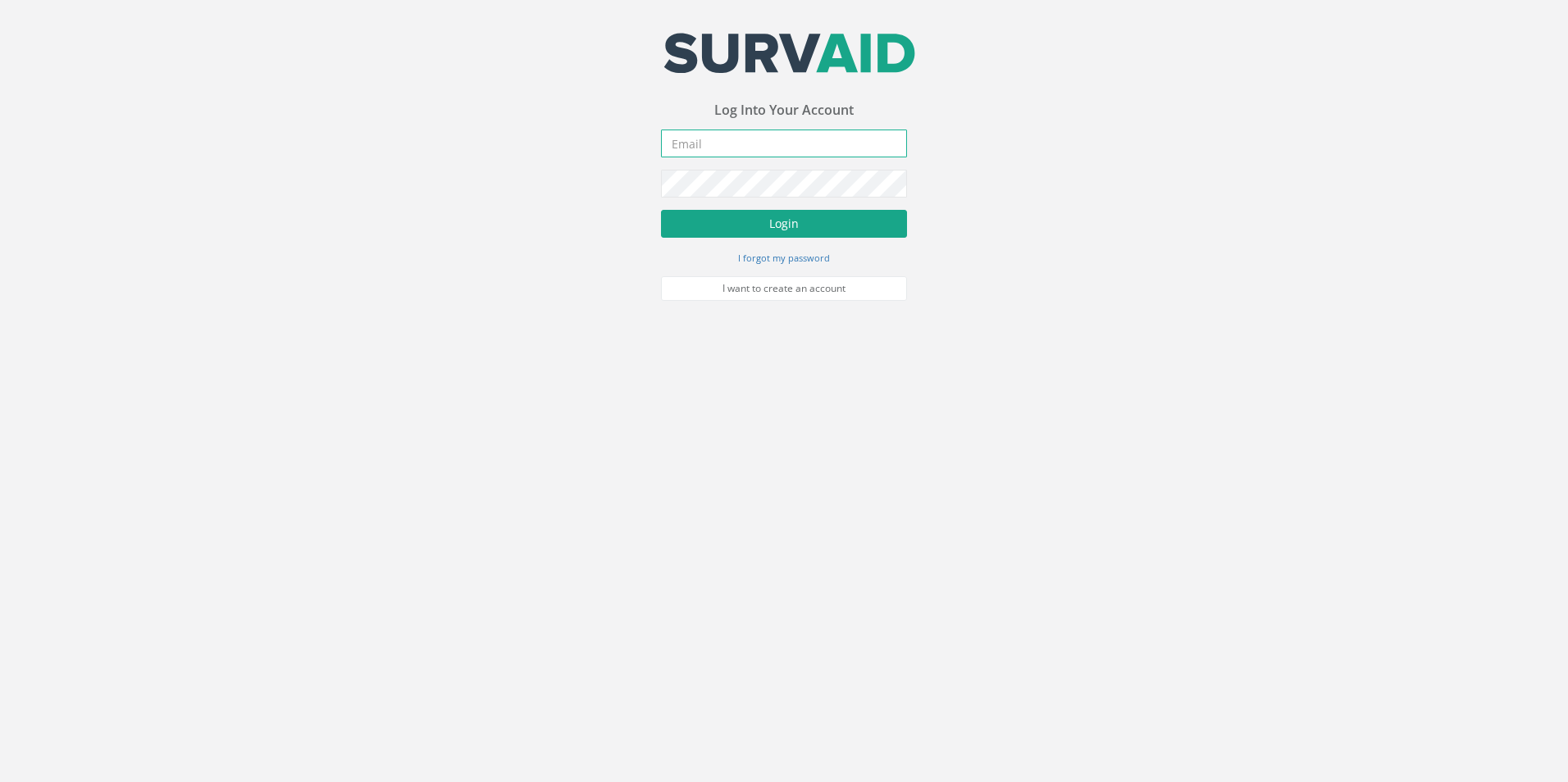
type input "[EMAIL_ADDRESS][DOMAIN_NAME]"
click at [776, 222] on button "Login" at bounding box center [784, 224] width 246 height 28
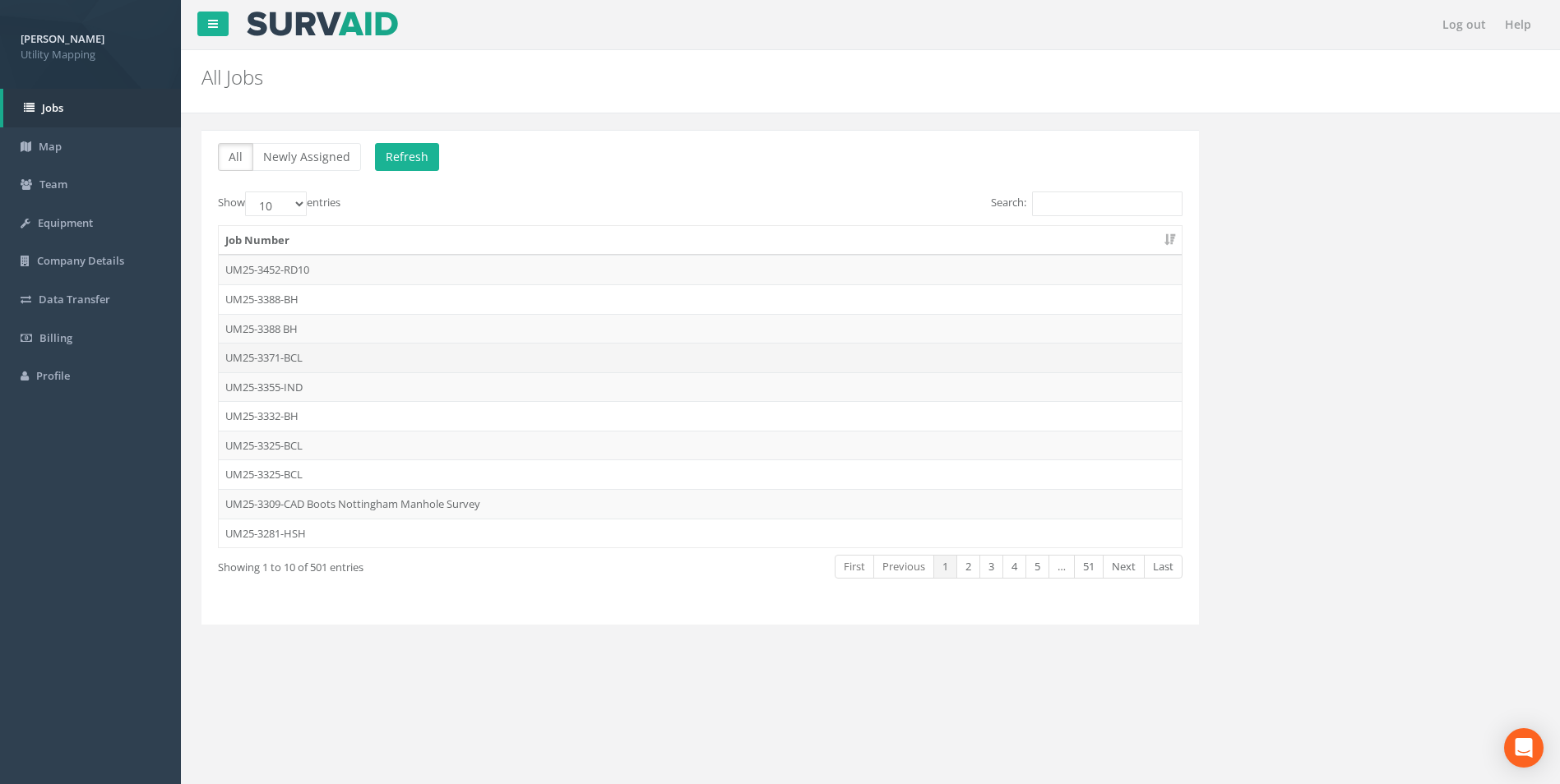
click at [282, 360] on td "UM25-3371-BCL" at bounding box center [699, 357] width 962 height 29
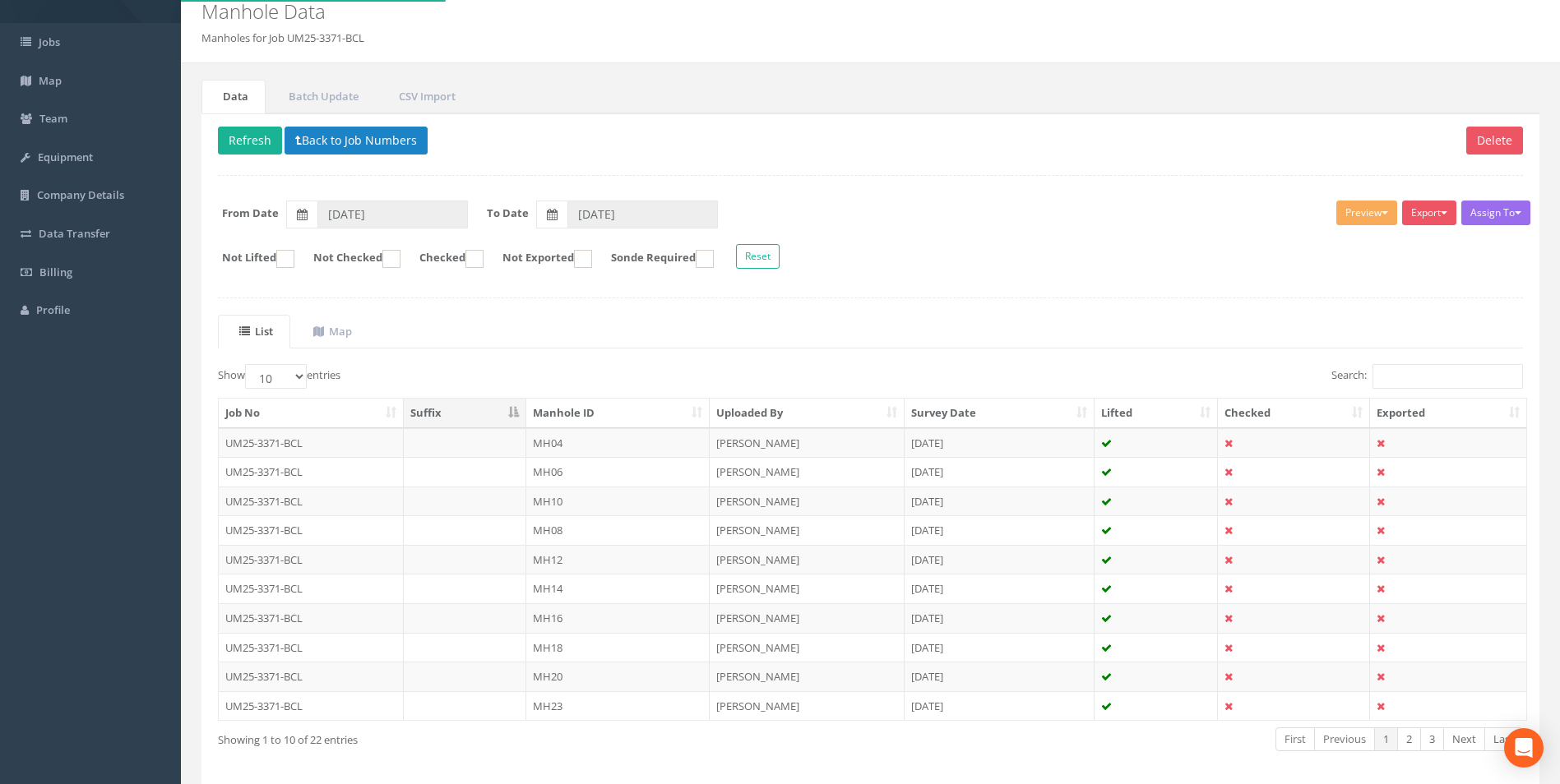
scroll to position [132, 0]
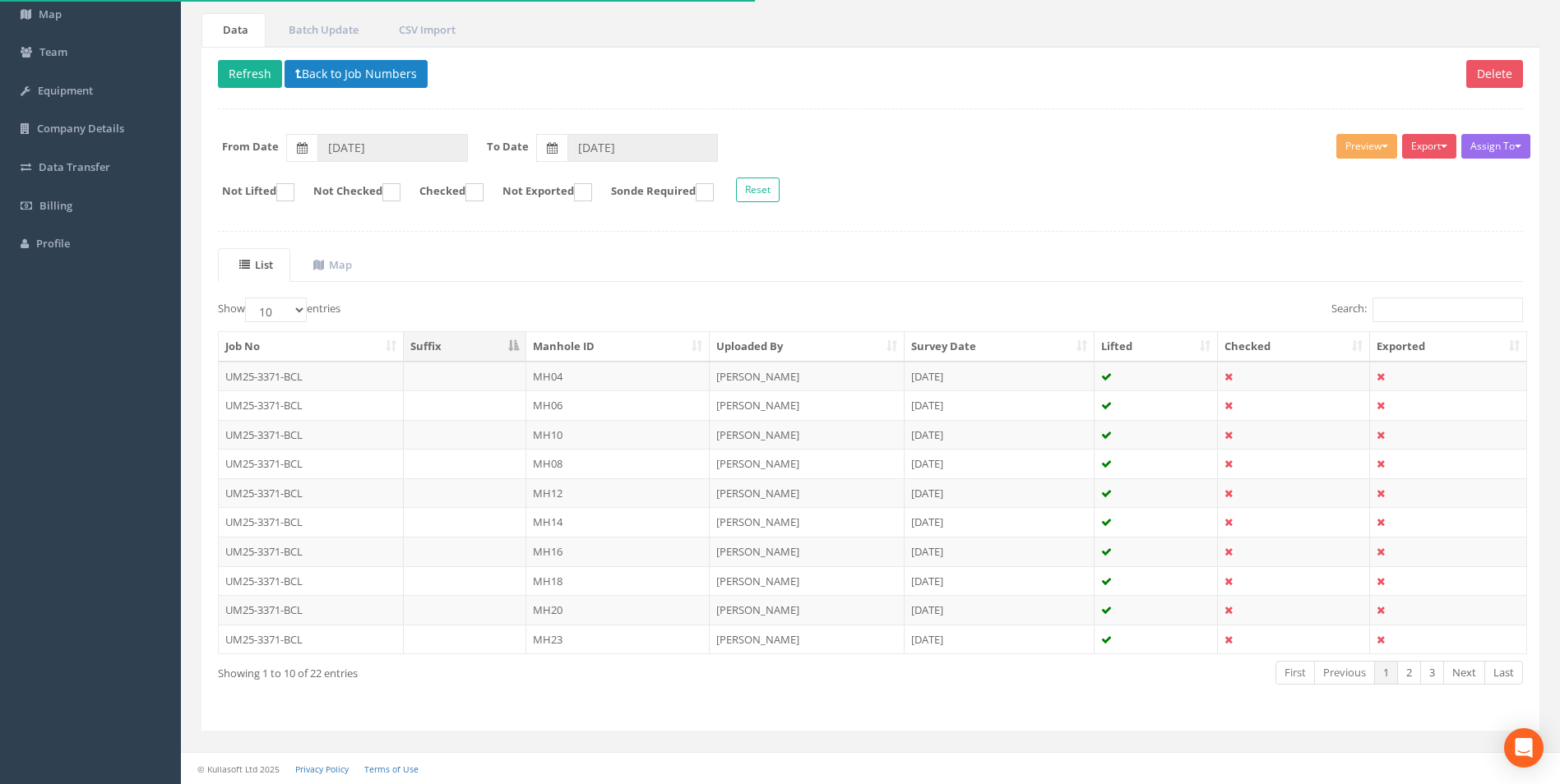
click at [569, 349] on th "Manhole ID" at bounding box center [617, 346] width 184 height 29
click at [542, 557] on td "MH07" at bounding box center [617, 551] width 184 height 29
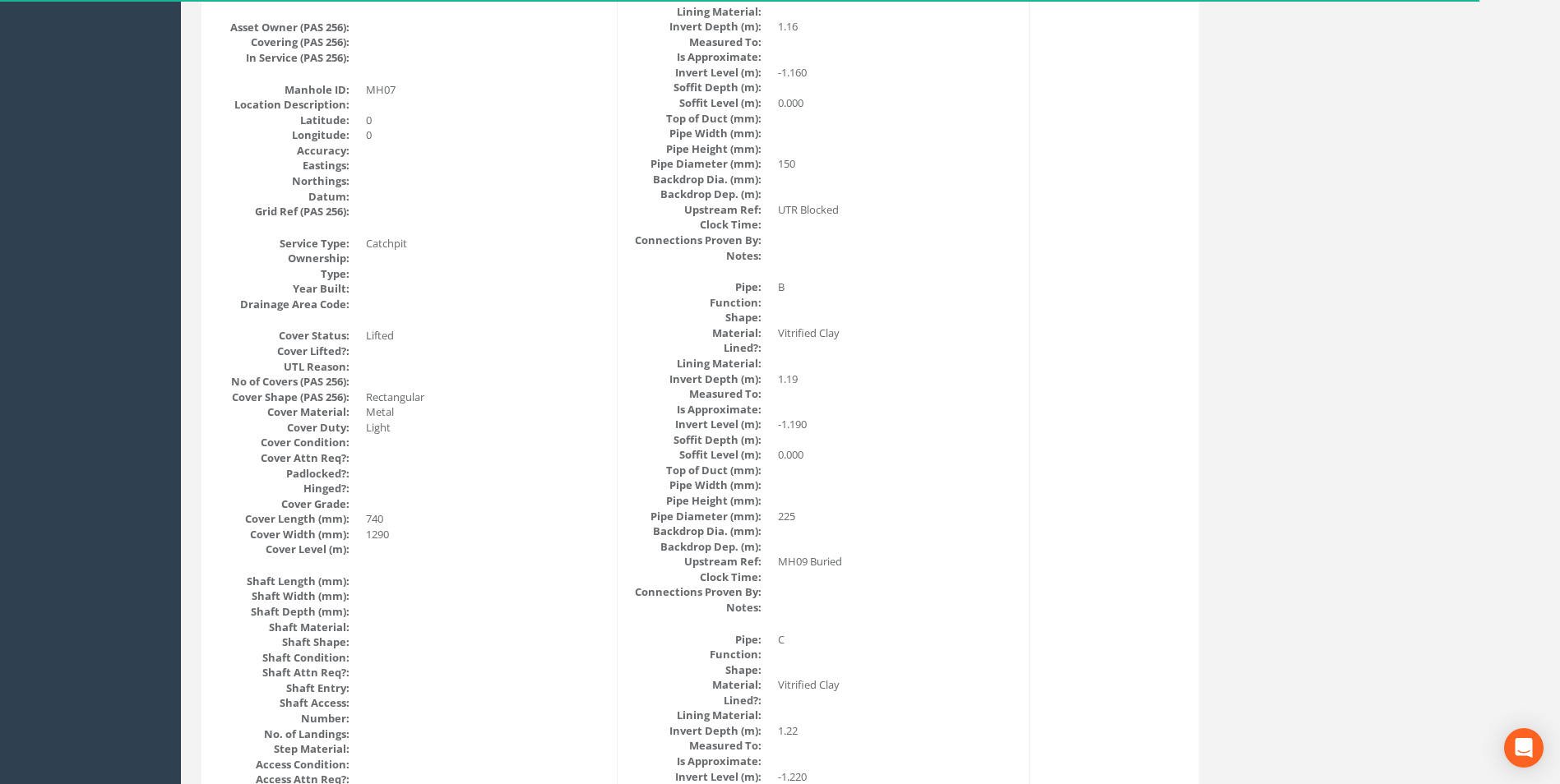
scroll to position [0, 0]
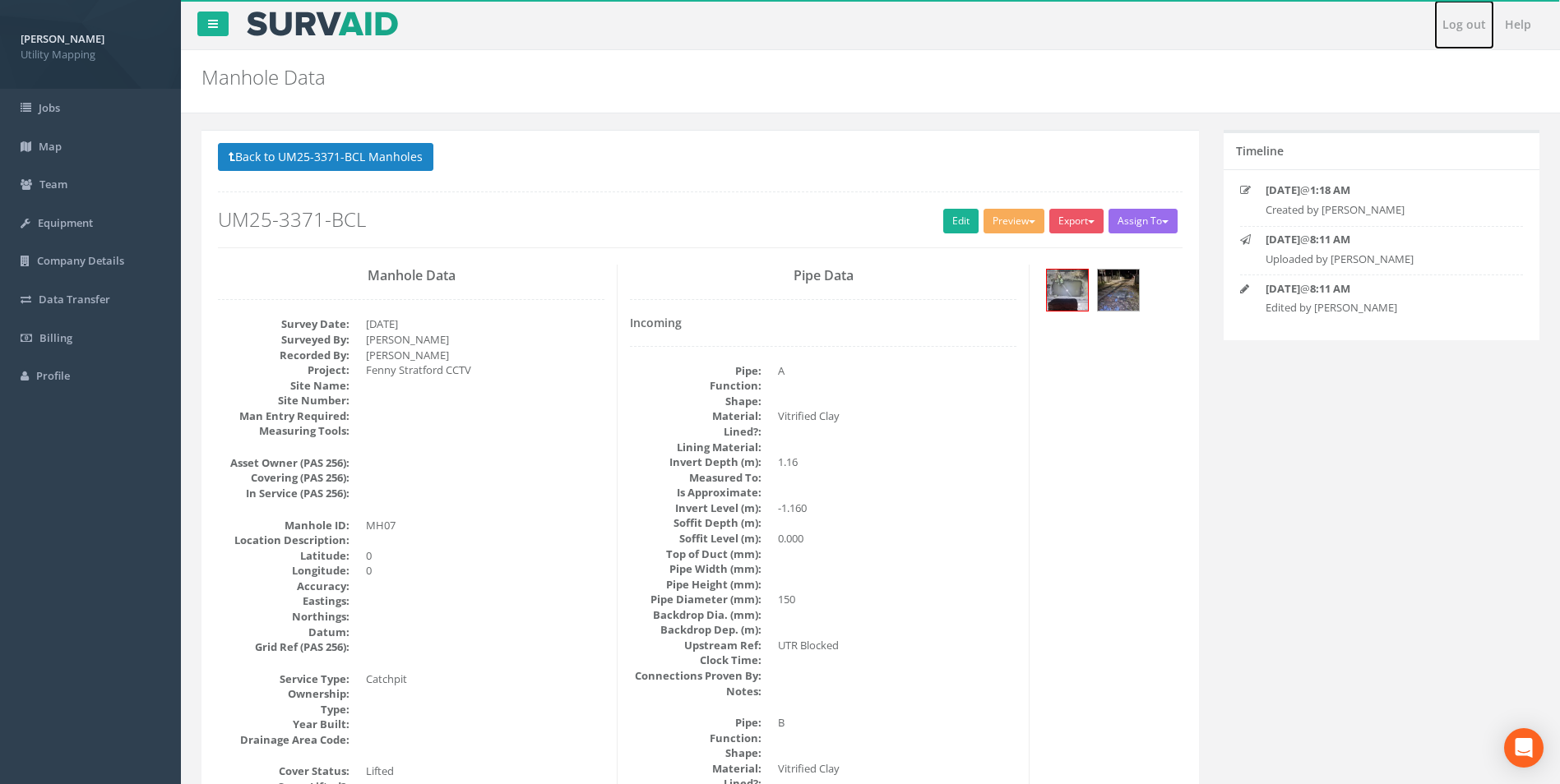
click at [1455, 16] on link "Log out" at bounding box center [1464, 24] width 60 height 49
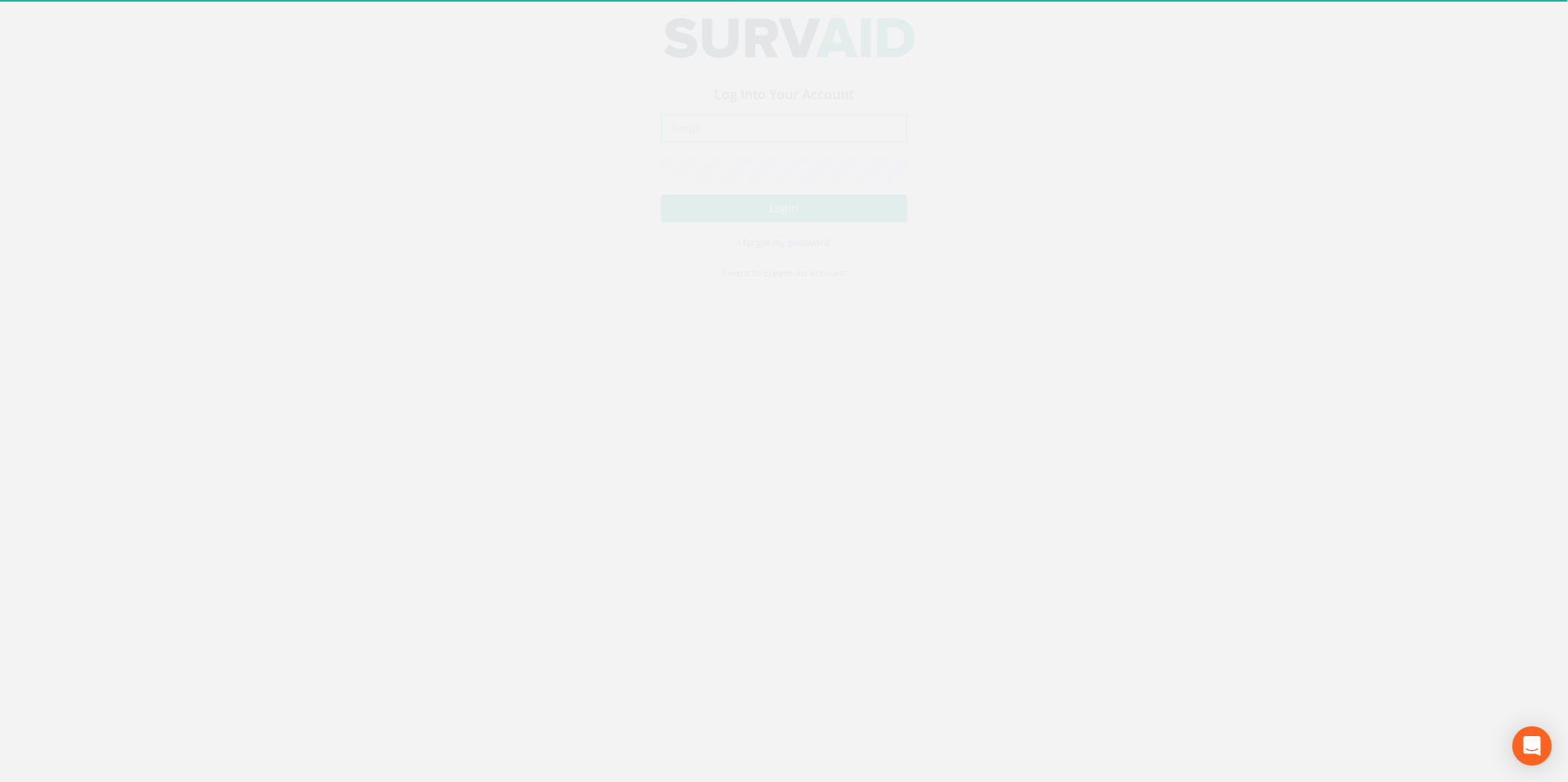
type input "[EMAIL_ADDRESS][DOMAIN_NAME]"
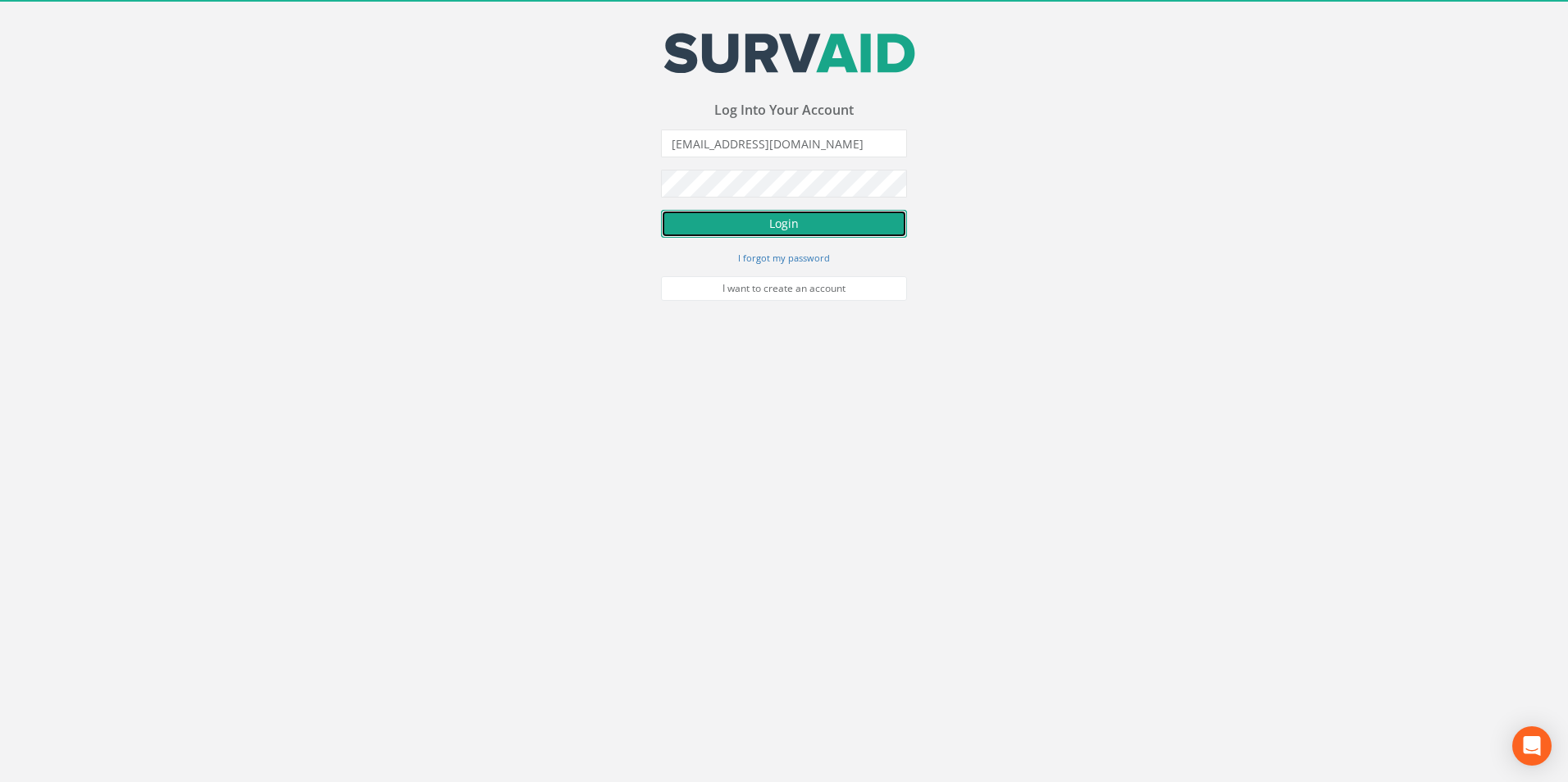
click at [766, 219] on button "Login" at bounding box center [784, 224] width 246 height 28
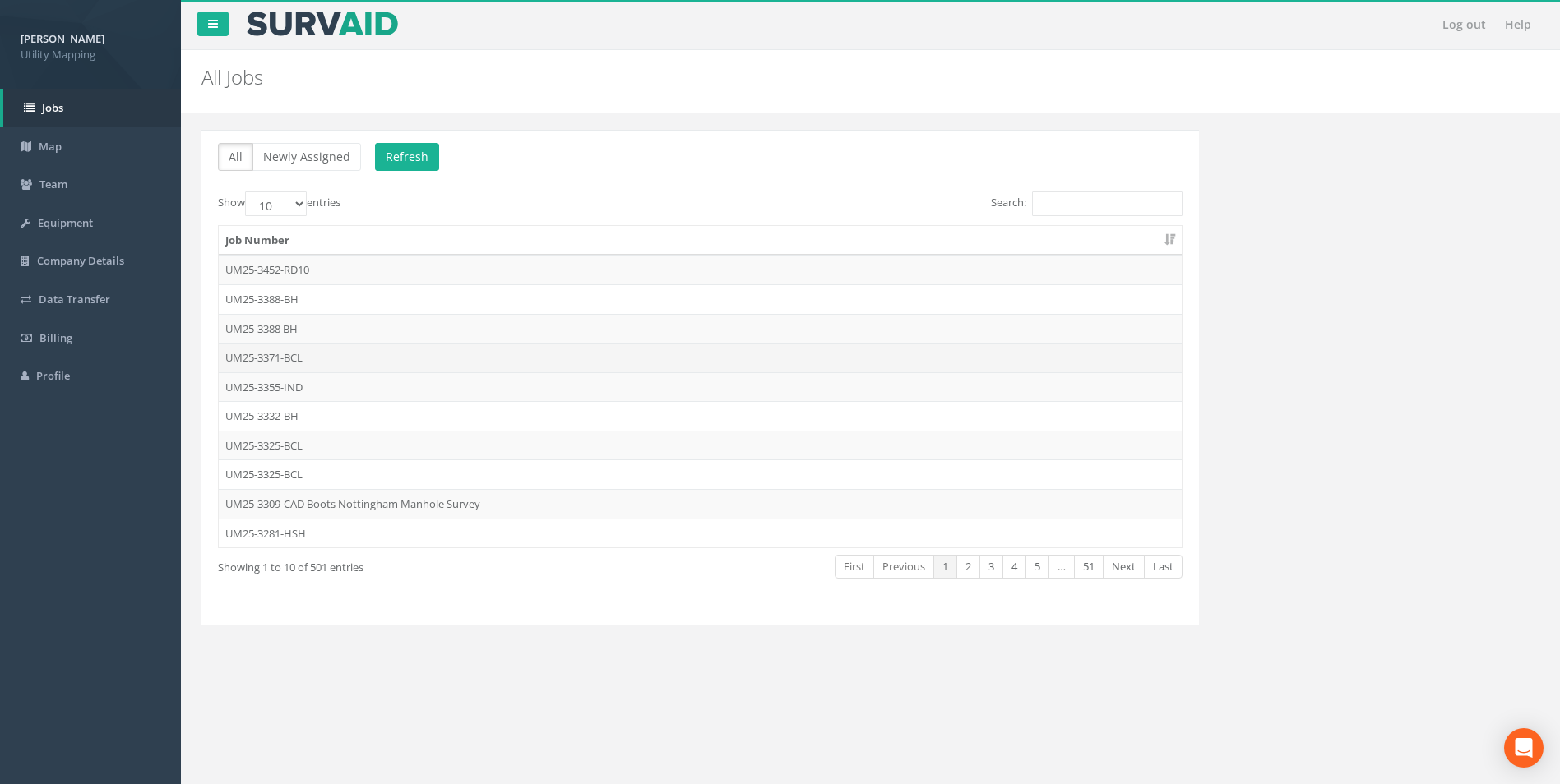
click at [287, 364] on td "UM25-3371-BCL" at bounding box center [699, 357] width 962 height 29
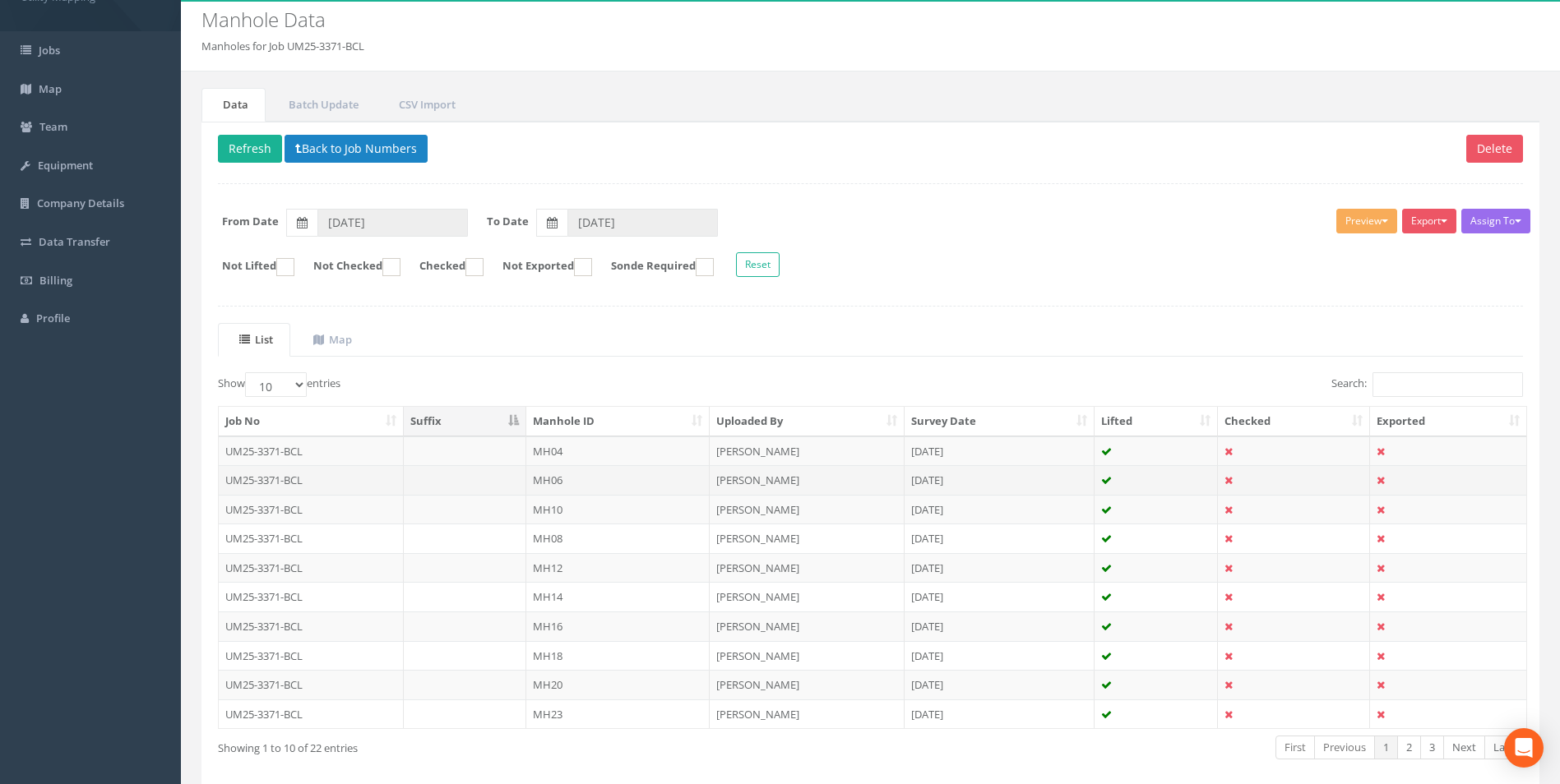
scroll to position [132, 0]
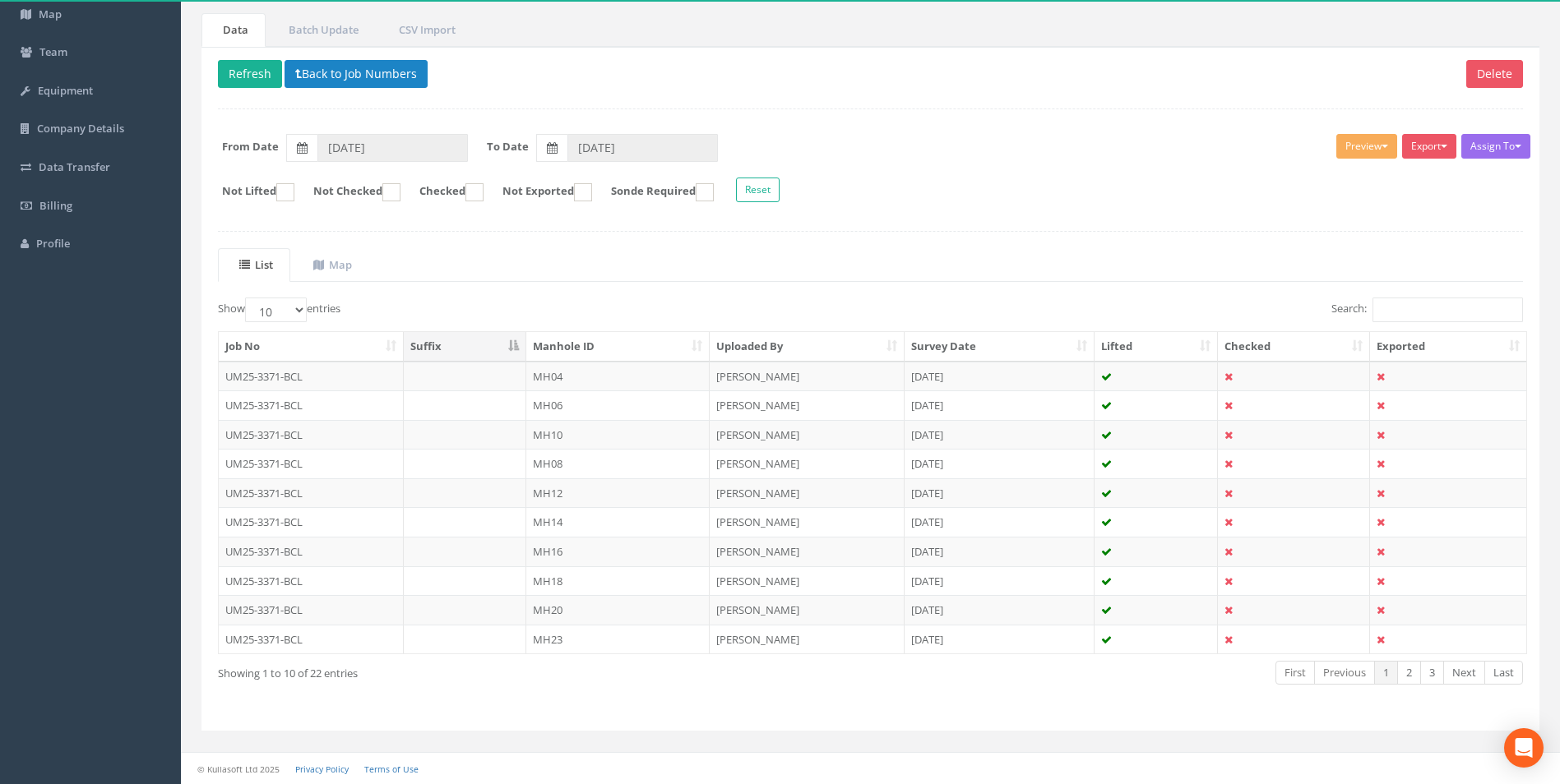
click at [588, 343] on th "Manhole ID" at bounding box center [617, 346] width 184 height 29
click at [540, 550] on td "MH07" at bounding box center [617, 551] width 184 height 29
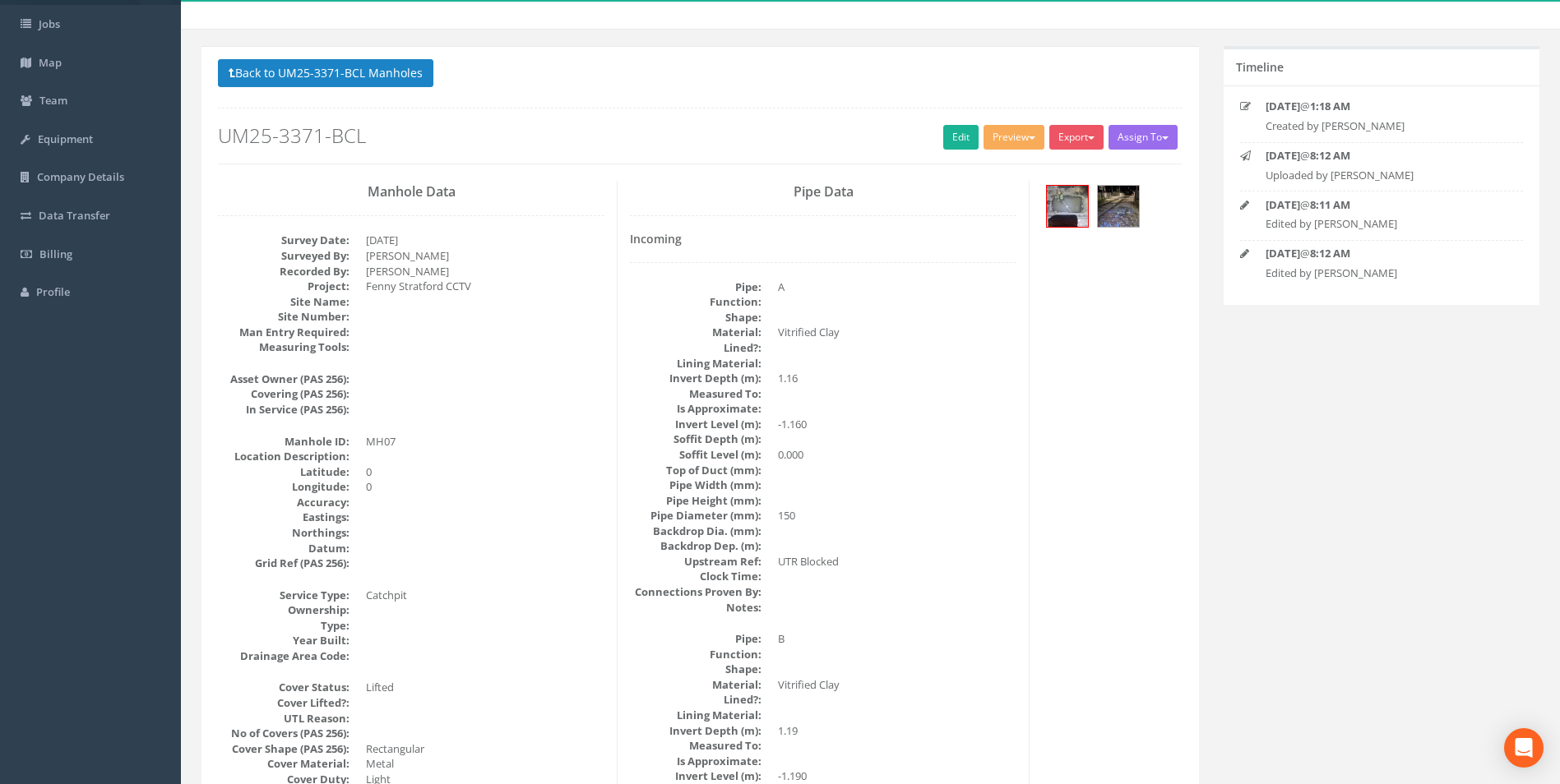
scroll to position [0, 0]
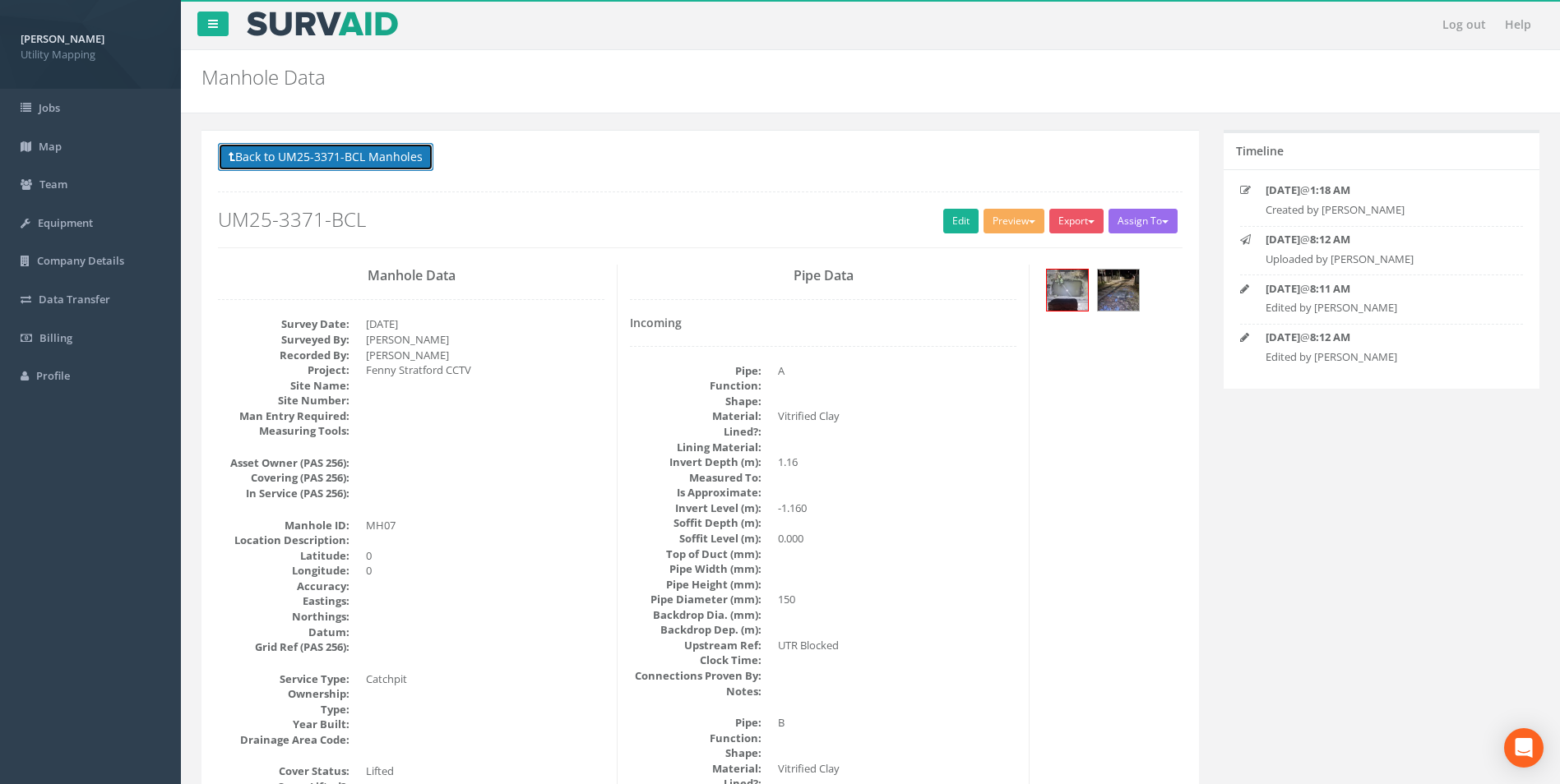
click at [353, 147] on button "Back to UM25-3371-BCL Manholes" at bounding box center [325, 157] width 216 height 28
